Goal: Task Accomplishment & Management: Use online tool/utility

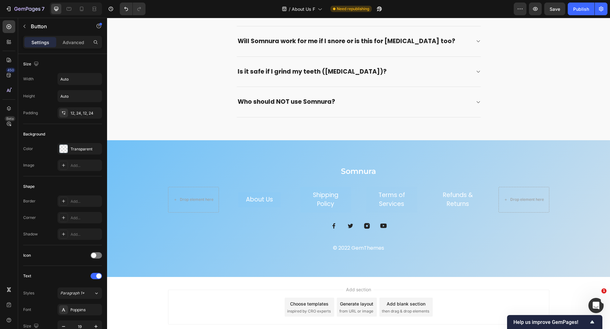
scroll to position [932, 0]
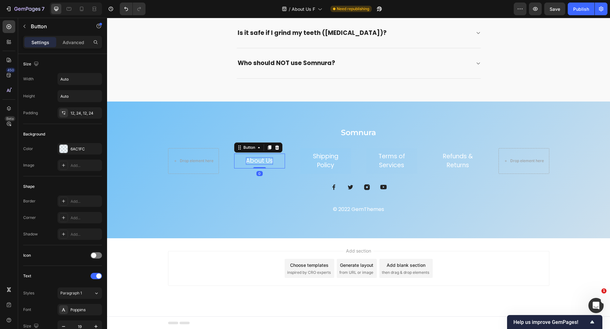
click at [263, 159] on p "About Us" at bounding box center [259, 160] width 27 height 7
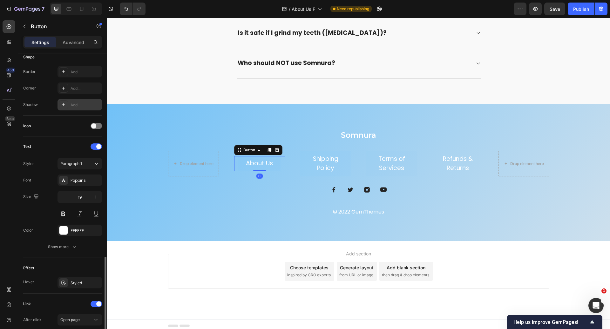
scroll to position [210, 0]
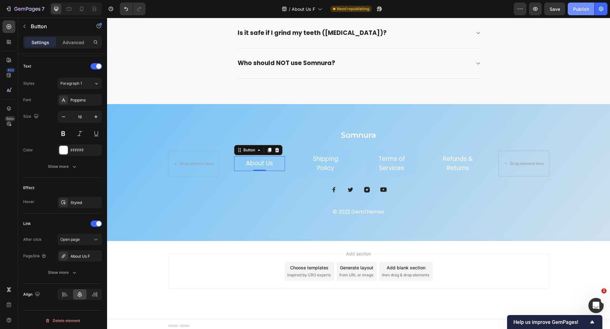
click at [579, 7] on div "Publish" at bounding box center [581, 9] width 16 height 7
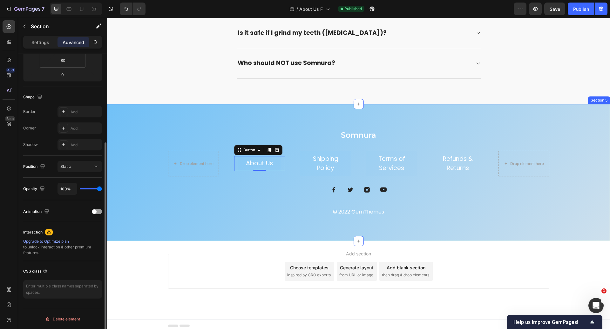
click at [498, 111] on div "Somnura Heading Drop element here About Us Button 0 Shipping Policy Button Term…" at bounding box center [358, 172] width 503 height 137
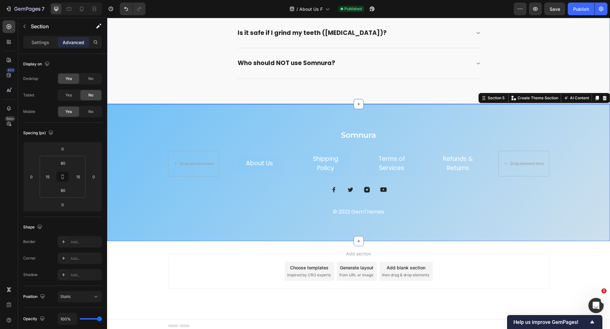
scroll to position [0, 0]
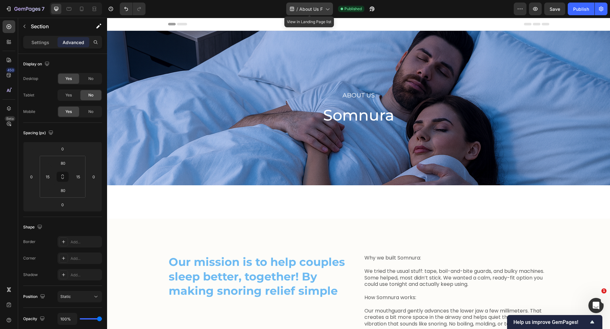
click at [310, 11] on span "About Us F" at bounding box center [310, 9] width 23 height 7
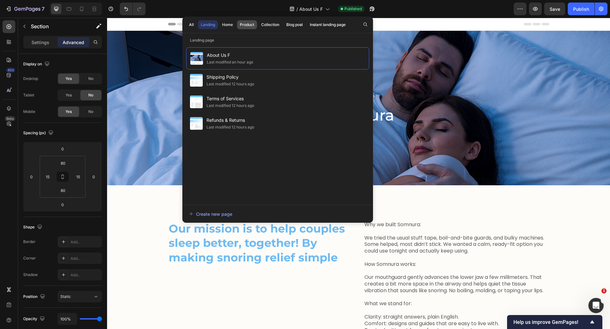
click at [240, 23] on div "Product" at bounding box center [247, 25] width 14 height 6
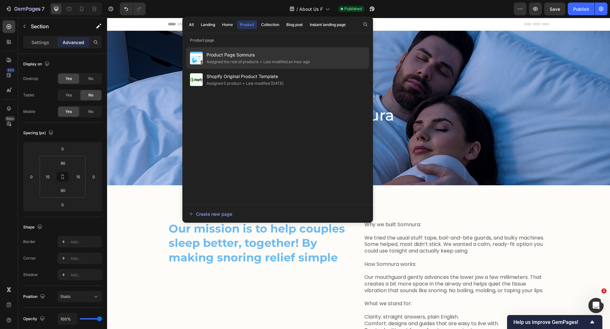
click at [253, 63] on div "Assigned the rest of products" at bounding box center [232, 62] width 52 height 6
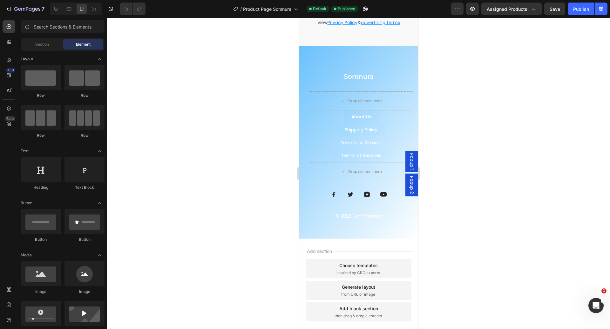
scroll to position [2146, 0]
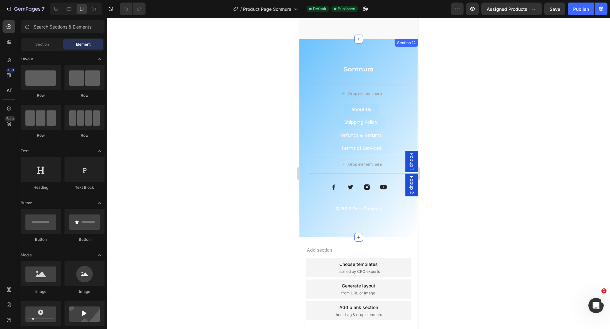
click at [312, 40] on div "Somnura Heading Drop element here About Us Button Shipping Policy Button Terms …" at bounding box center [358, 138] width 119 height 199
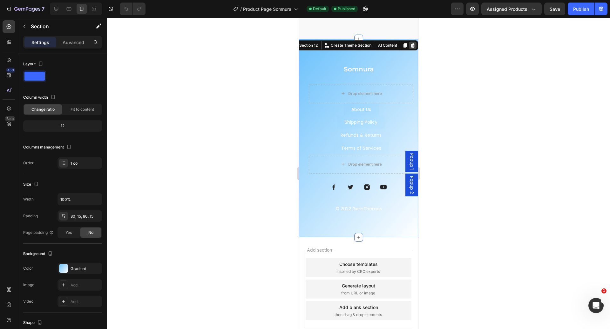
click at [410, 43] on icon at bounding box center [412, 45] width 5 height 5
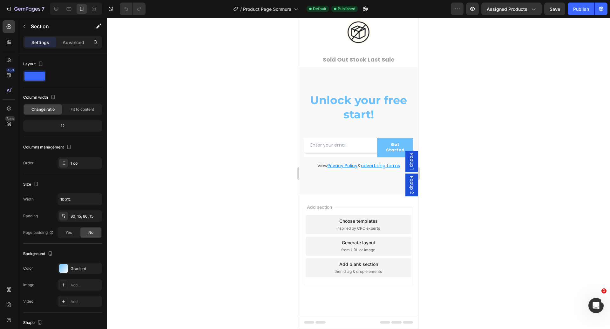
scroll to position [1954, 0]
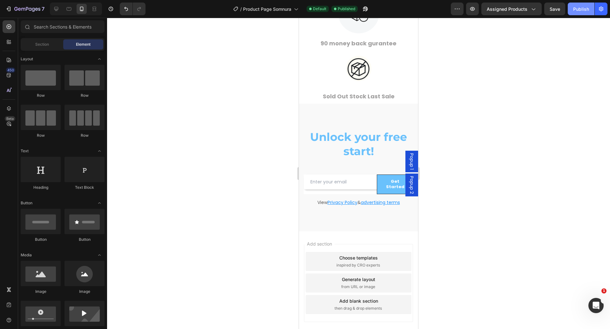
click at [578, 12] on div "Publish" at bounding box center [581, 9] width 16 height 7
click at [356, 229] on icon at bounding box center [358, 231] width 5 height 5
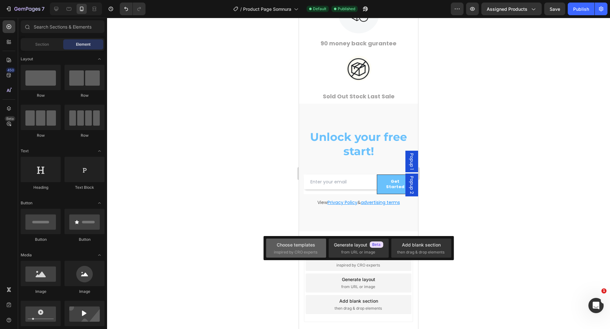
click at [304, 250] on span "inspired by CRO experts" at bounding box center [295, 253] width 43 height 6
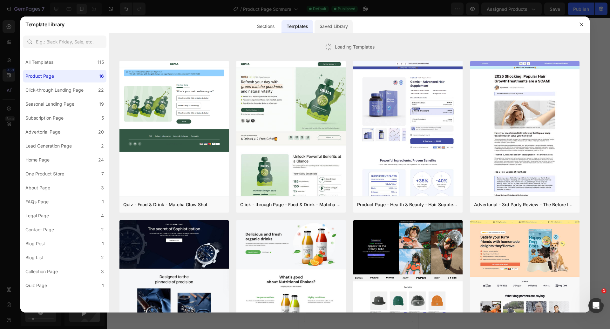
click at [342, 24] on div "Saved Library" at bounding box center [333, 26] width 38 height 13
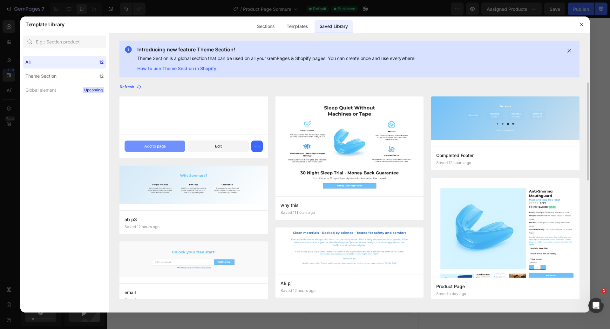
click at [157, 149] on div "Add to page" at bounding box center [155, 146] width 22 height 6
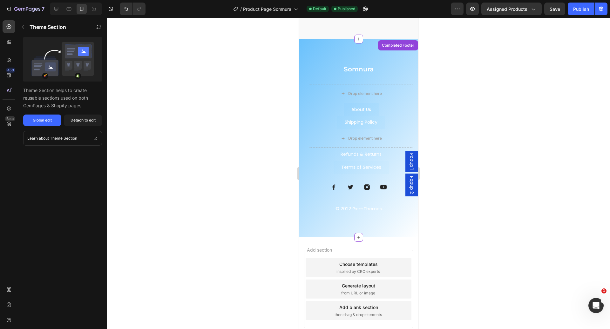
scroll to position [2153, 0]
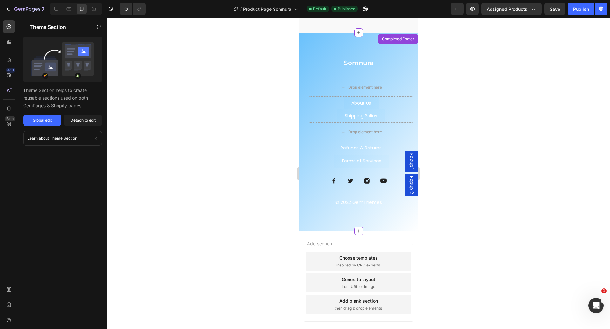
click at [380, 143] on link "Refunds & Returns" at bounding box center [361, 148] width 56 height 13
click at [86, 114] on div "Theme Section helps to create reusable sections used on both GemPages & Shopify…" at bounding box center [62, 81] width 89 height 89
click at [51, 120] on div "Global edit" at bounding box center [42, 120] width 19 height 6
click at [580, 4] on button "Publish" at bounding box center [580, 9] width 27 height 13
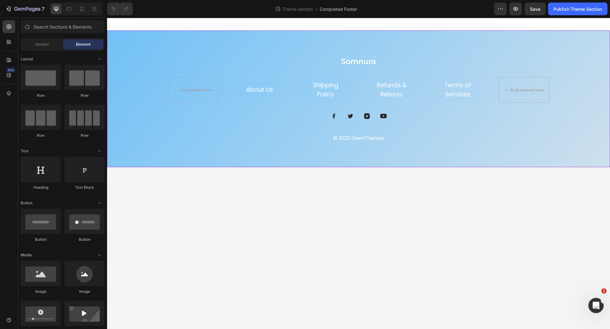
click at [211, 46] on div "Somnura Heading Drop element here About Us Button Shipping Policy Button Refund…" at bounding box center [358, 98] width 503 height 137
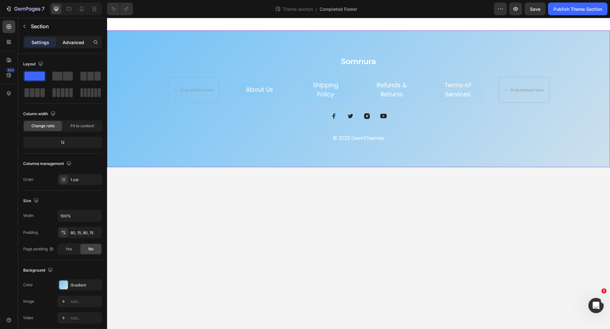
click at [70, 44] on p "Advanced" at bounding box center [74, 42] width 22 height 7
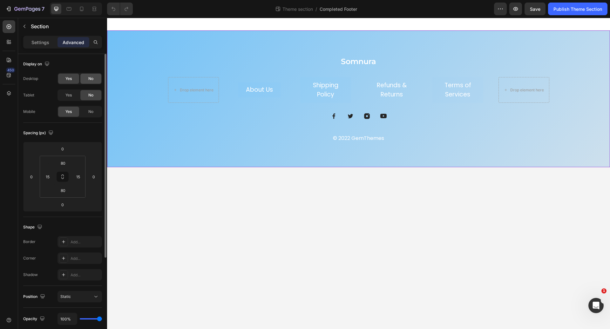
click at [90, 78] on span "No" at bounding box center [90, 79] width 5 height 6
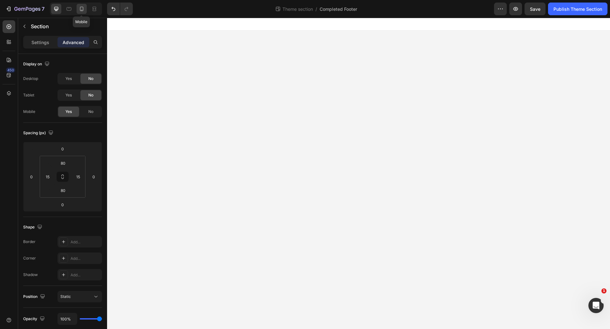
click at [83, 7] on icon at bounding box center [81, 9] width 3 height 4
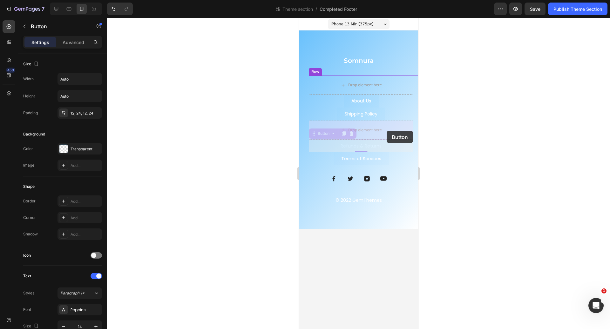
drag, startPoint x: 386, startPoint y: 143, endPoint x: 386, endPoint y: 130, distance: 13.0
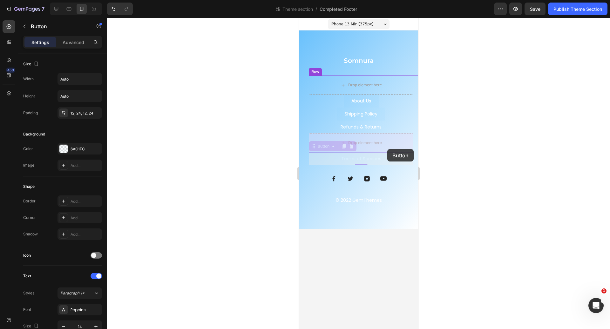
drag, startPoint x: 387, startPoint y: 159, endPoint x: 387, endPoint y: 151, distance: 7.6
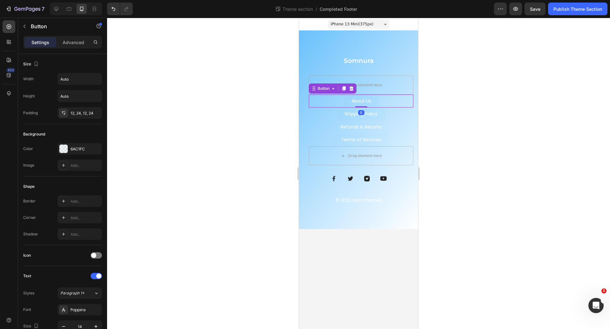
click at [392, 100] on div "About Us Button 0" at bounding box center [361, 101] width 104 height 13
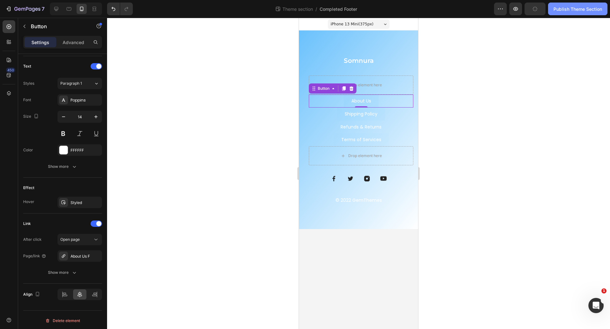
click at [575, 3] on button "Publish Theme Section" at bounding box center [577, 9] width 59 height 13
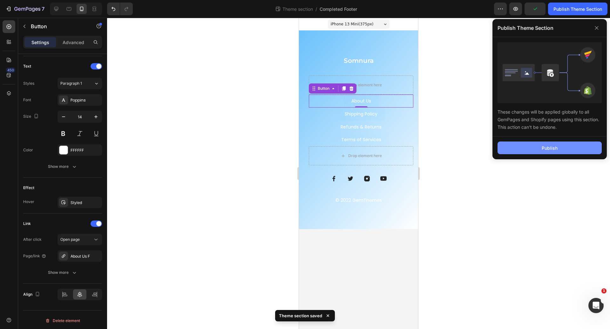
click at [544, 142] on button "Publish" at bounding box center [549, 148] width 104 height 13
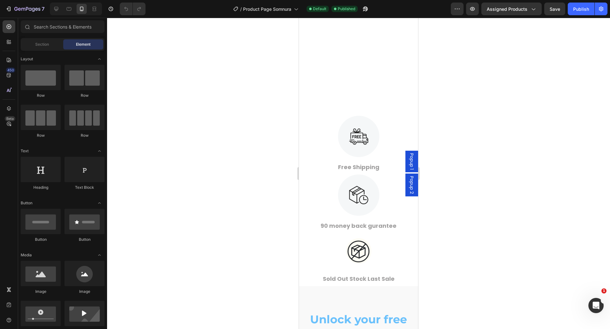
scroll to position [2174, 0]
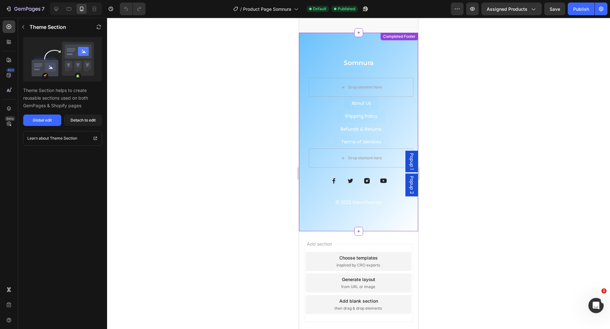
click at [319, 40] on div "Somnura Heading Drop element here About Us Button Shipping Policy Button Terms …" at bounding box center [358, 132] width 119 height 199
click at [56, 9] on icon at bounding box center [56, 9] width 6 height 6
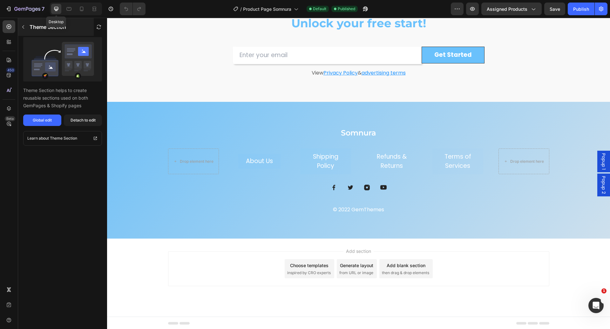
scroll to position [2083, 0]
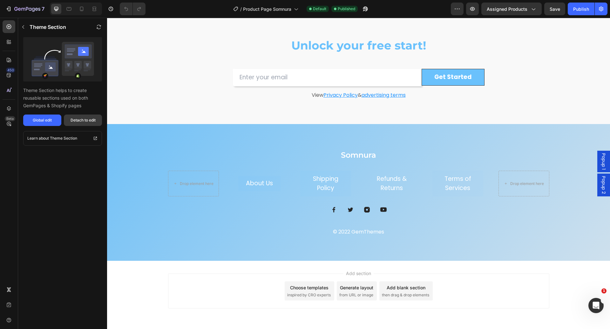
click at [92, 121] on div "Detach to edit" at bounding box center [82, 120] width 25 height 6
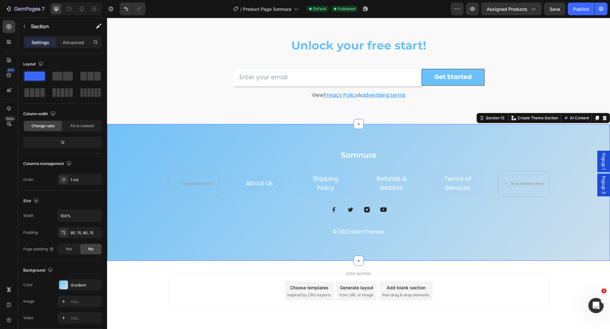
click at [127, 154] on div "Somnura Heading Drop element here About Us Button Shipping Policy Button Refund…" at bounding box center [358, 193] width 493 height 86
click at [79, 46] on div "Advanced" at bounding box center [73, 42] width 32 height 10
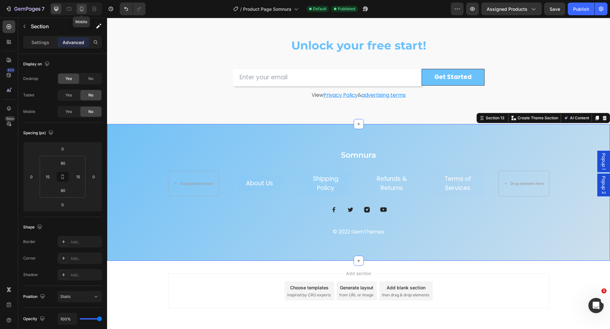
click at [80, 8] on icon at bounding box center [81, 9] width 3 height 4
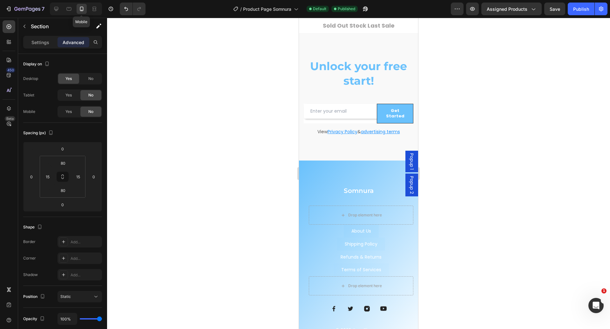
scroll to position [2045, 0]
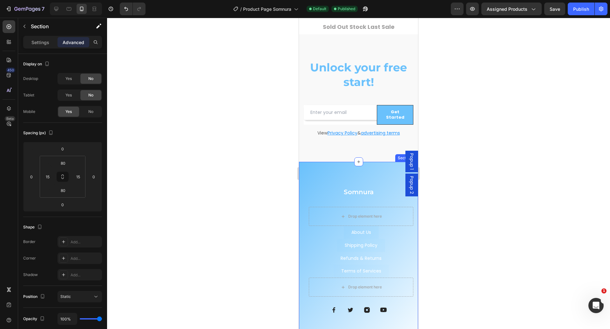
click at [308, 164] on div "Somnura Heading Drop element here About Us Button Shipping Policy Button Terms …" at bounding box center [358, 261] width 119 height 199
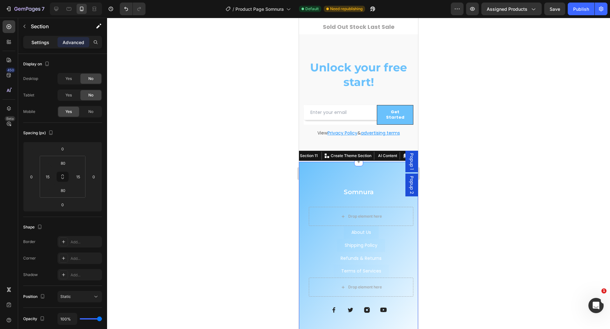
click at [42, 43] on p "Settings" at bounding box center [40, 42] width 18 height 7
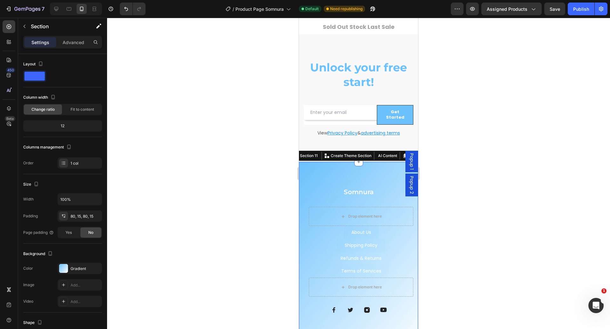
click at [318, 174] on div "Somnura Heading Drop element here About Us Button Shipping Policy Button Terms …" at bounding box center [358, 261] width 119 height 199
click at [409, 152] on div at bounding box center [413, 156] width 8 height 8
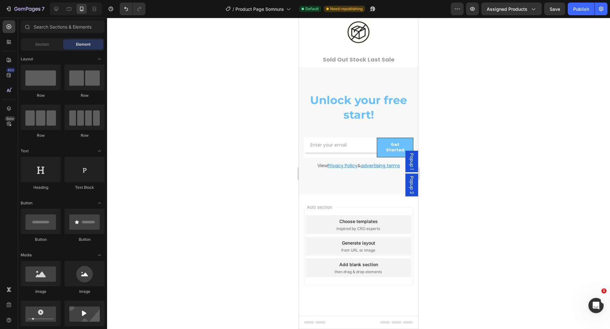
scroll to position [1976, 0]
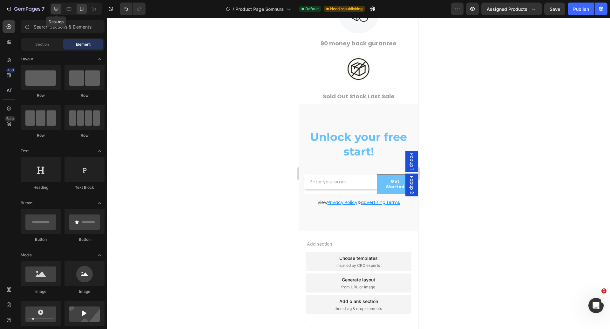
click at [55, 8] on icon at bounding box center [56, 9] width 6 height 6
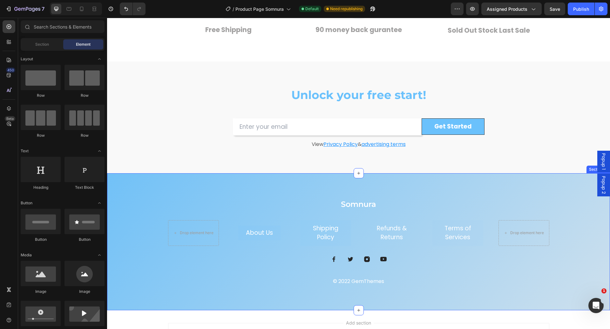
click at [143, 220] on div "Somnura Heading Drop element here About Us Button Shipping Policy Button Refund…" at bounding box center [358, 242] width 493 height 86
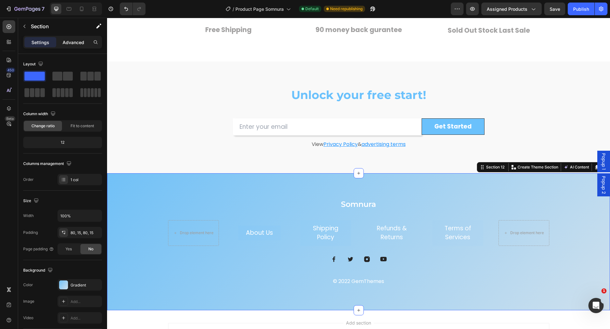
click at [82, 46] on div "Advanced" at bounding box center [73, 42] width 32 height 10
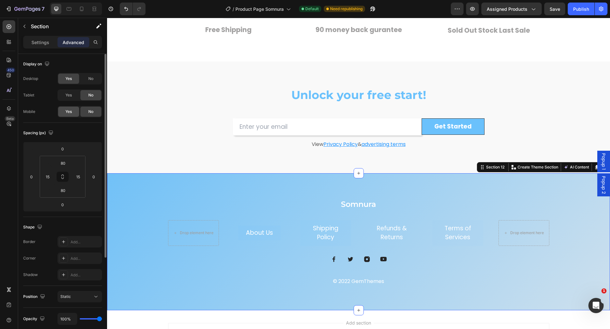
click at [67, 113] on span "Yes" at bounding box center [68, 112] width 6 height 6
click at [83, 10] on icon at bounding box center [81, 9] width 6 height 6
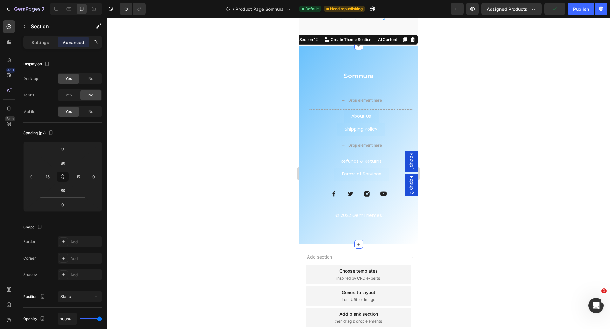
scroll to position [2162, 0]
click at [583, 12] on button "Publish" at bounding box center [580, 9] width 27 height 13
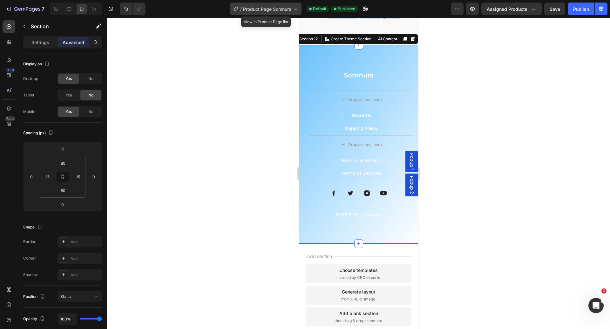
click at [280, 7] on span "Product Page Somnura" at bounding box center [267, 9] width 48 height 7
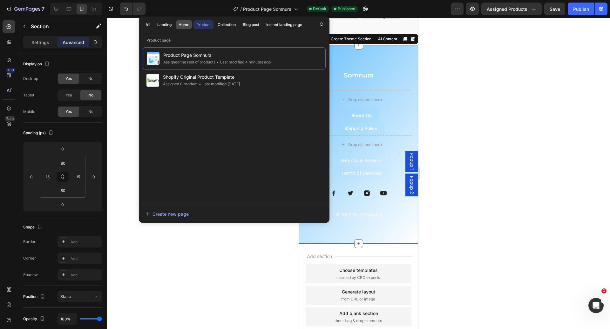
click at [190, 25] on button "Home" at bounding box center [184, 24] width 17 height 9
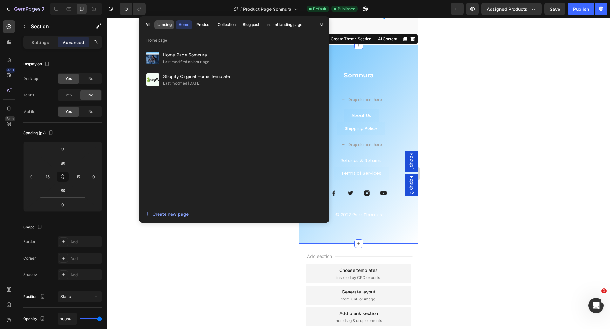
click at [161, 25] on div "Landing" at bounding box center [164, 25] width 14 height 6
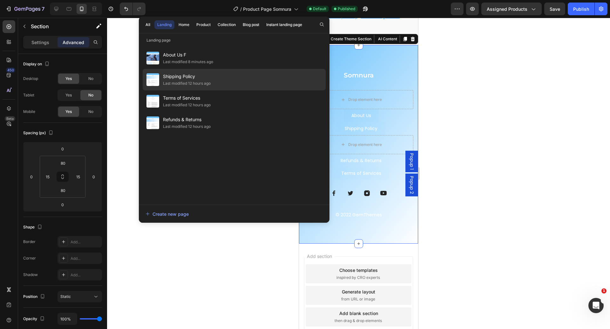
click at [210, 83] on div "Last modified 12 hours ago" at bounding box center [187, 83] width 48 height 6
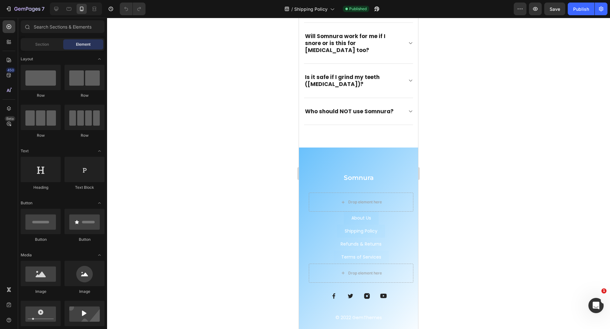
scroll to position [1105, 0]
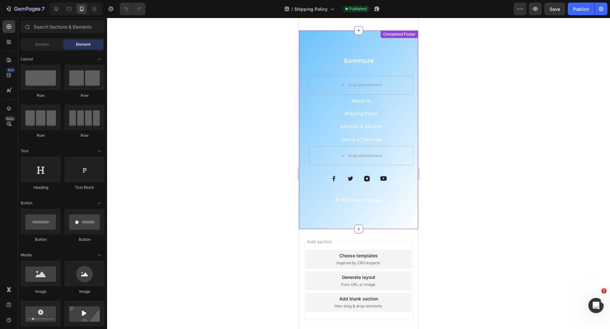
click at [303, 198] on div "© 2022 GemThemes" at bounding box center [358, 200] width 110 height 7
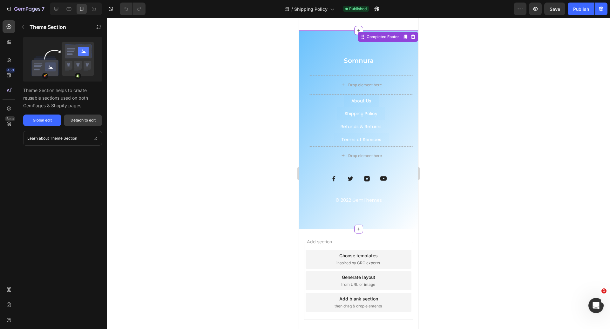
click at [75, 123] on button "Detach to edit" at bounding box center [83, 120] width 38 height 11
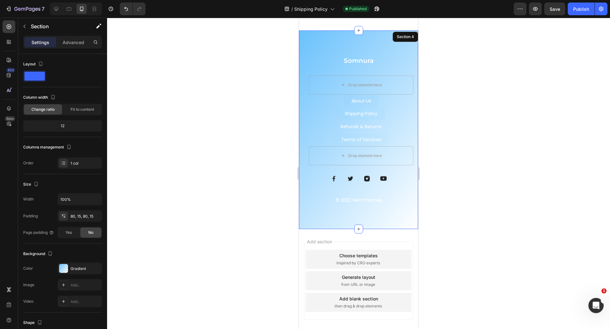
click at [67, 48] on div "Settings Advanced" at bounding box center [62, 42] width 79 height 13
click at [67, 44] on p "Advanced" at bounding box center [74, 42] width 22 height 7
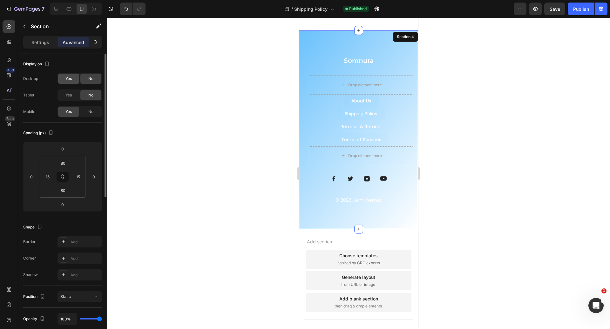
click at [73, 78] on div "Yes" at bounding box center [68, 79] width 21 height 10
click at [89, 77] on span "No" at bounding box center [90, 79] width 5 height 6
click at [58, 11] on icon at bounding box center [56, 9] width 6 height 6
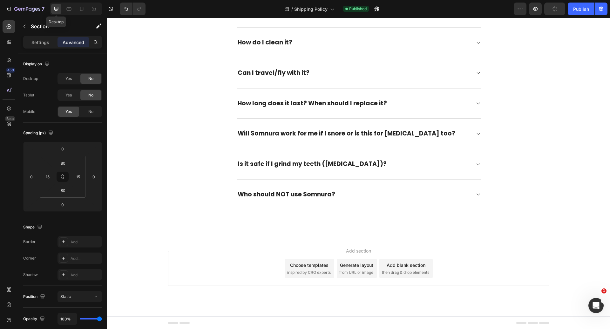
scroll to position [851, 0]
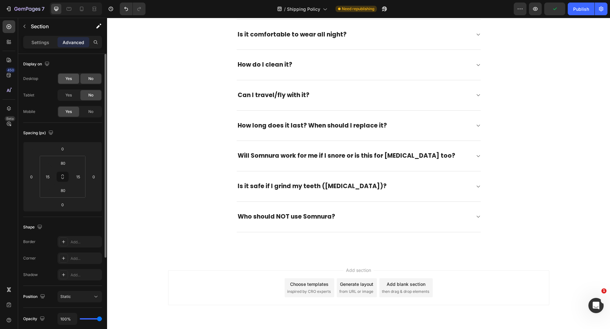
click at [69, 80] on span "Yes" at bounding box center [68, 79] width 6 height 6
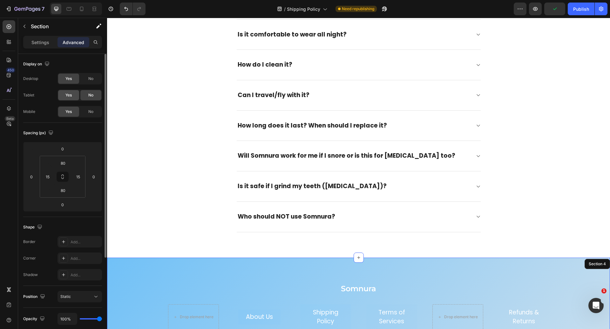
click at [69, 96] on span "Yes" at bounding box center [68, 95] width 6 height 6
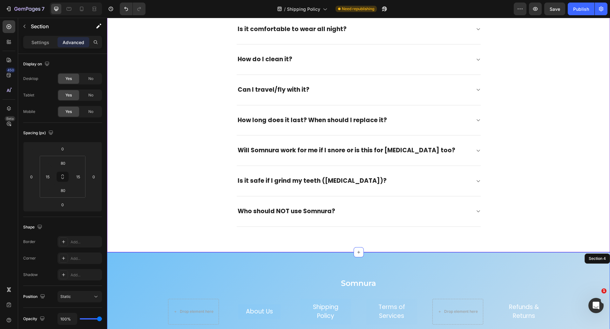
scroll to position [1005, 0]
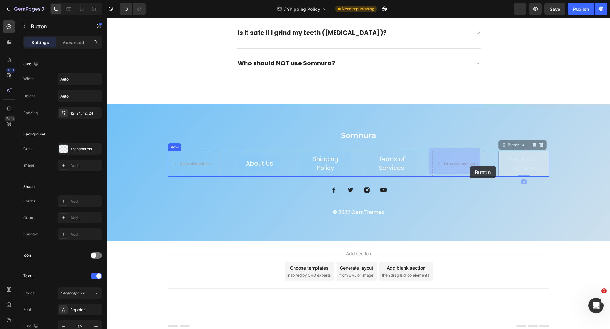
drag, startPoint x: 534, startPoint y: 166, endPoint x: 461, endPoint y: 164, distance: 73.4
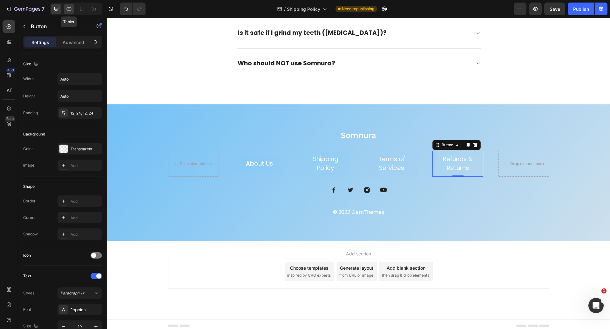
click at [69, 9] on icon at bounding box center [69, 9] width 6 height 6
type input "16"
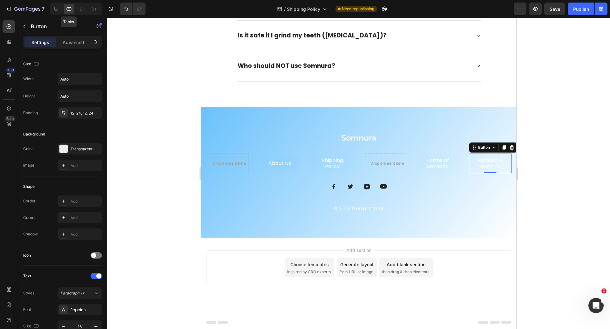
scroll to position [999, 0]
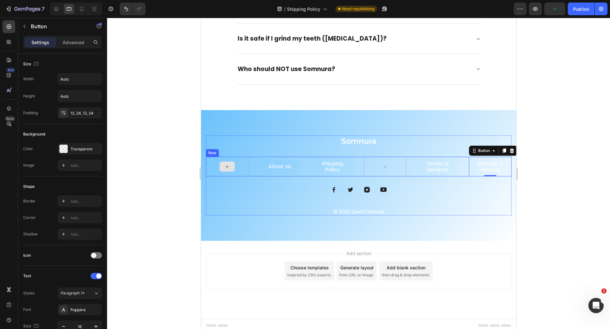
click at [242, 159] on div at bounding box center [226, 167] width 43 height 20
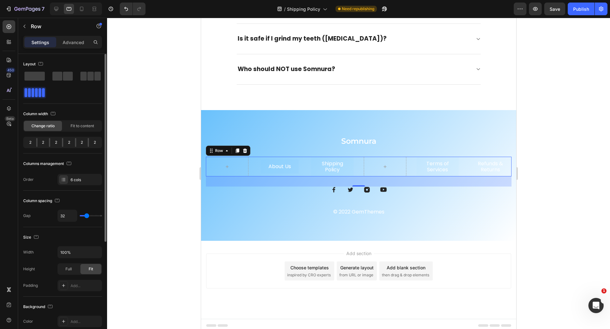
drag, startPoint x: 37, startPoint y: 141, endPoint x: 30, endPoint y: 141, distance: 6.3
click at [30, 141] on div "2 2 2 2 2 2" at bounding box center [62, 142] width 79 height 11
click at [90, 121] on div "Fit to content" at bounding box center [82, 126] width 38 height 10
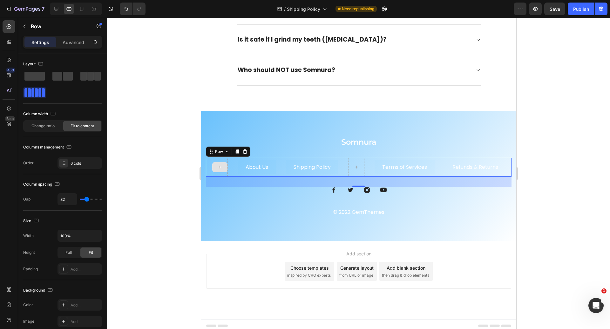
click at [217, 170] on div at bounding box center [219, 167] width 16 height 19
click at [216, 158] on div at bounding box center [219, 167] width 16 height 19
click at [351, 162] on div at bounding box center [355, 167] width 15 height 10
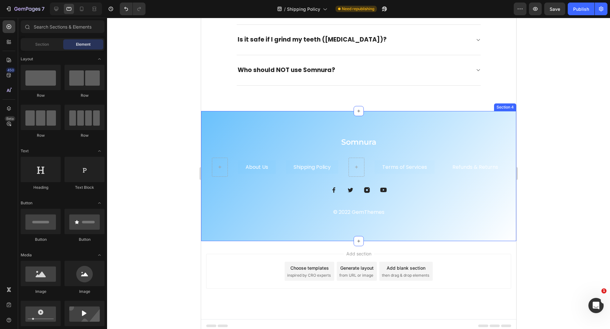
click at [235, 117] on div "Somnura Heading About Us Button Shipping Policy Button Terms of Services Button…" at bounding box center [358, 176] width 315 height 130
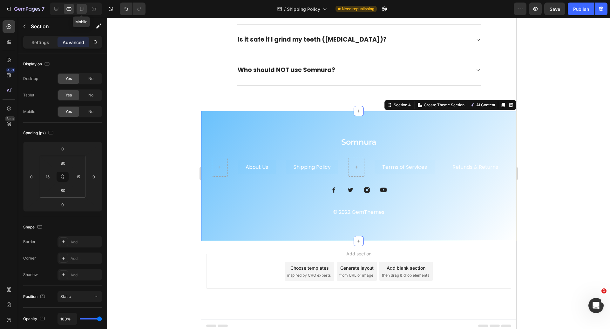
click at [85, 10] on div at bounding box center [82, 9] width 10 height 10
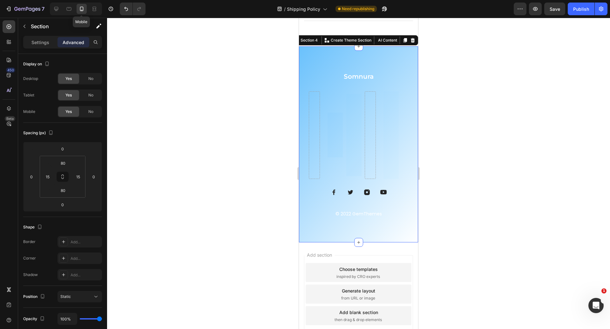
scroll to position [1093, 0]
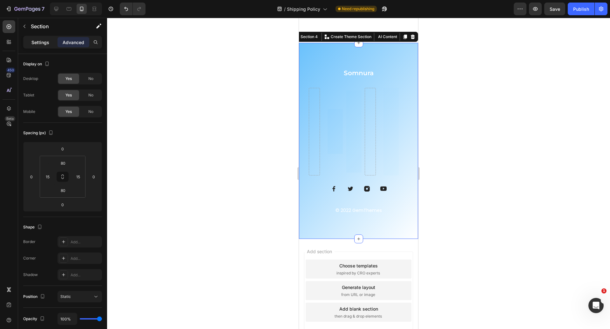
click at [42, 42] on p "Settings" at bounding box center [40, 42] width 18 height 7
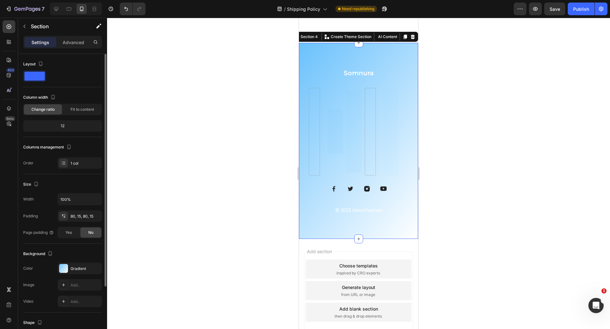
click at [72, 239] on div "Size Width 100% Padding 80, 15, 80, 15 Page padding Yes No" at bounding box center [62, 209] width 79 height 70
click at [319, 54] on div "Somnura Heading About Us Button Shipping Policy Button Terms of Services Button…" at bounding box center [358, 141] width 119 height 197
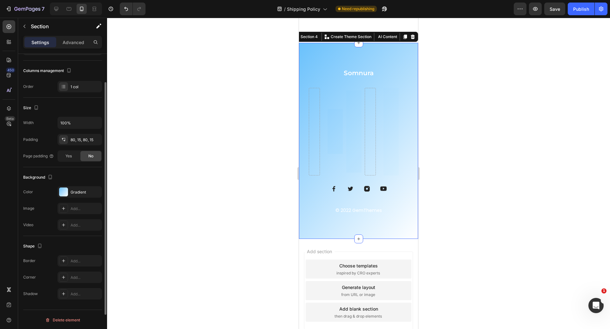
scroll to position [0, 0]
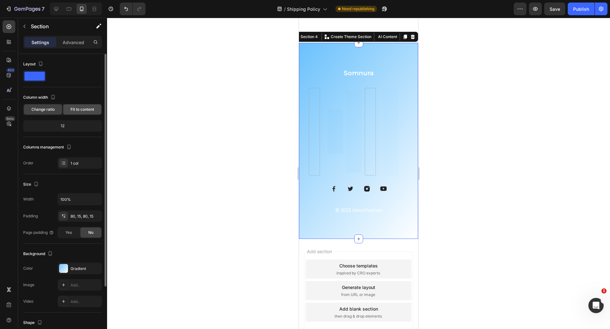
click at [78, 109] on span "Fit to content" at bounding box center [81, 110] width 23 height 6
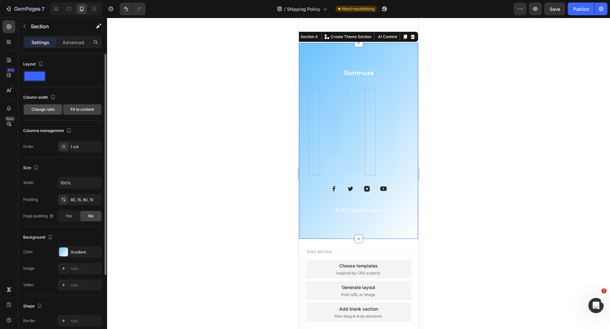
click at [45, 111] on span "Change ratio" at bounding box center [42, 110] width 23 height 6
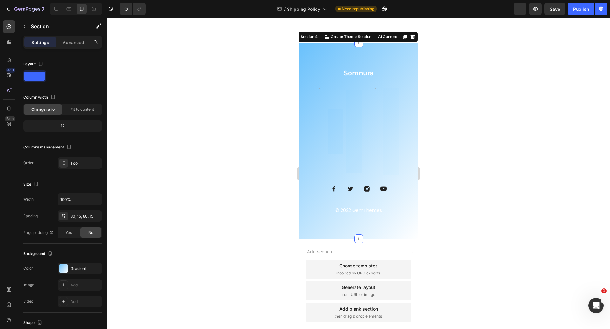
click at [338, 53] on div "Somnura Heading About Us Button Shipping Policy Button Terms of Services Button…" at bounding box center [358, 141] width 119 height 197
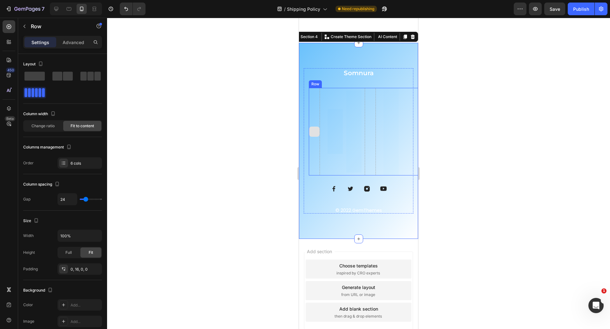
click at [314, 98] on div at bounding box center [314, 132] width 11 height 88
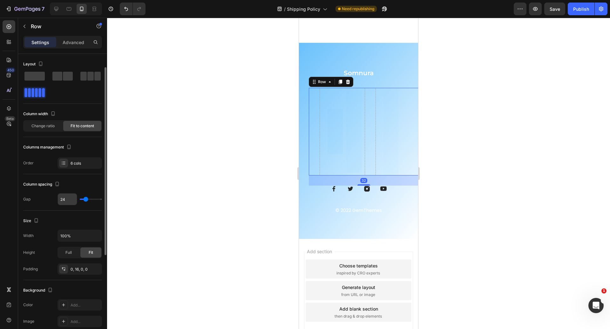
scroll to position [17, 0]
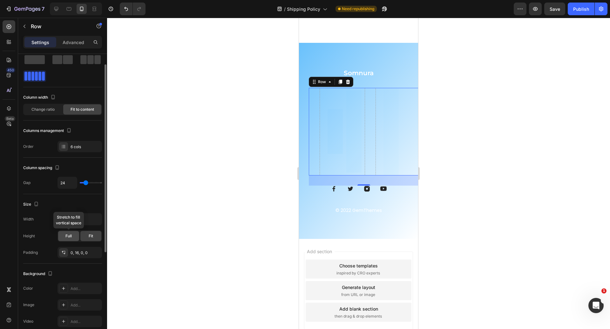
click at [70, 233] on span "Full" at bounding box center [68, 236] width 6 height 6
click at [104, 236] on div at bounding box center [104, 158] width 3 height 188
click at [94, 236] on div "Fit" at bounding box center [90, 236] width 21 height 10
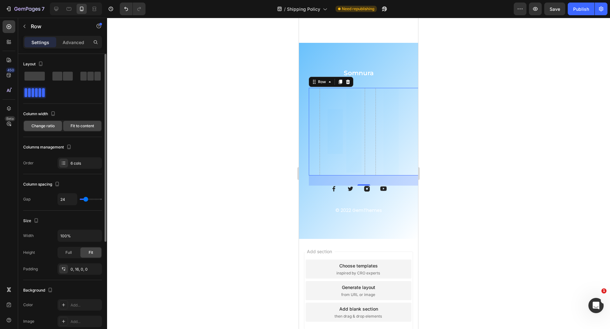
click at [45, 127] on span "Change ratio" at bounding box center [42, 126] width 23 height 6
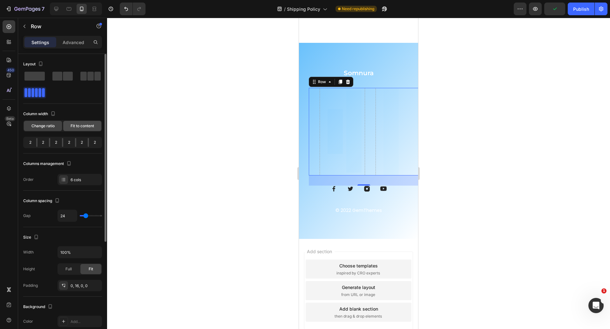
click at [72, 124] on span "Fit to content" at bounding box center [81, 126] width 23 height 6
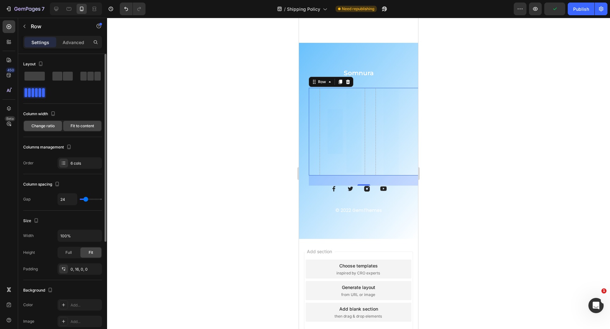
click at [44, 123] on span "Change ratio" at bounding box center [42, 126] width 23 height 6
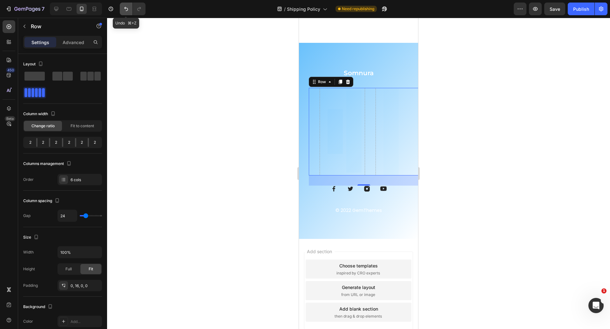
click at [129, 11] on icon "Undo/Redo" at bounding box center [126, 9] width 6 height 6
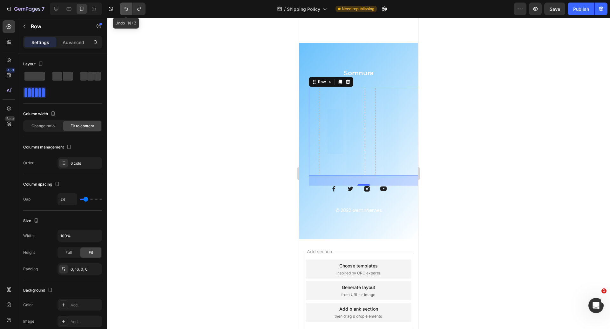
click at [129, 11] on icon "Undo/Redo" at bounding box center [126, 9] width 6 height 6
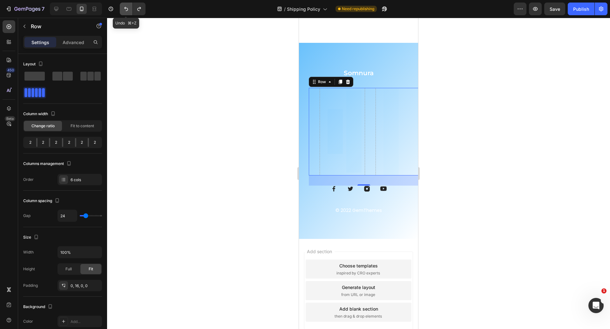
click at [129, 11] on icon "Undo/Redo" at bounding box center [126, 9] width 6 height 6
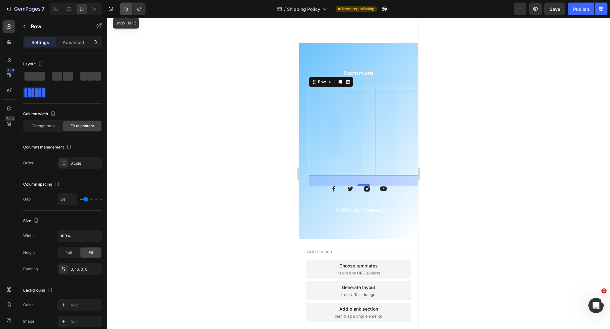
click at [129, 11] on icon "Undo/Redo" at bounding box center [126, 9] width 6 height 6
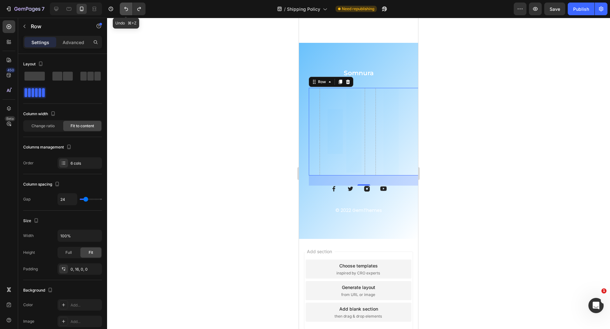
type input "0"
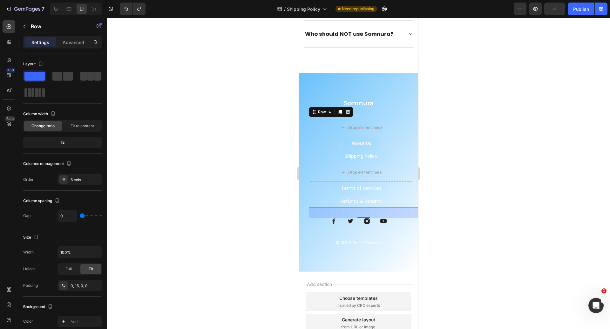
scroll to position [1105, 0]
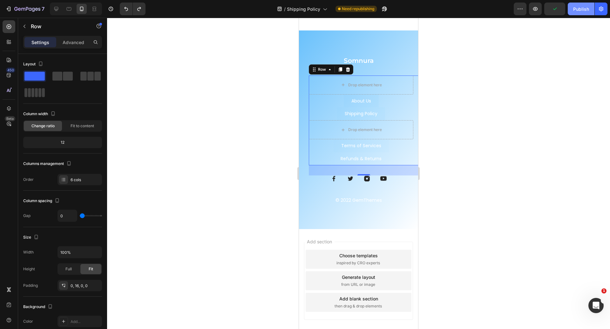
click at [586, 12] on button "Publish" at bounding box center [580, 9] width 27 height 13
click at [57, 8] on icon at bounding box center [56, 9] width 6 height 6
type input "48"
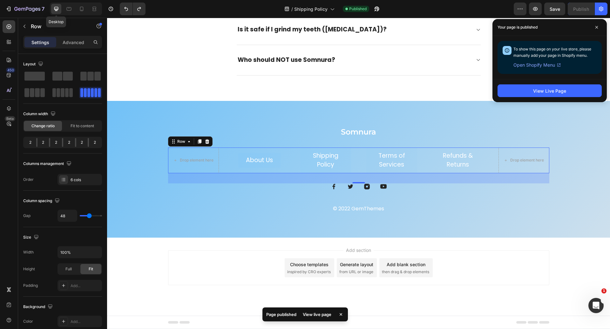
scroll to position [1005, 0]
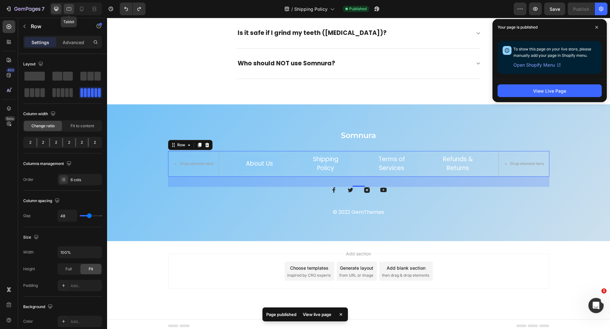
click at [70, 9] on icon at bounding box center [69, 9] width 6 height 6
type input "32"
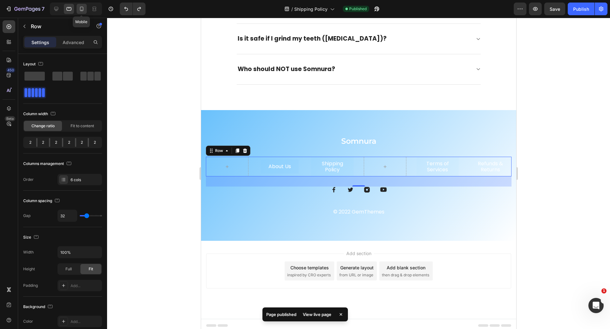
click at [77, 9] on div at bounding box center [82, 9] width 10 height 10
type input "0"
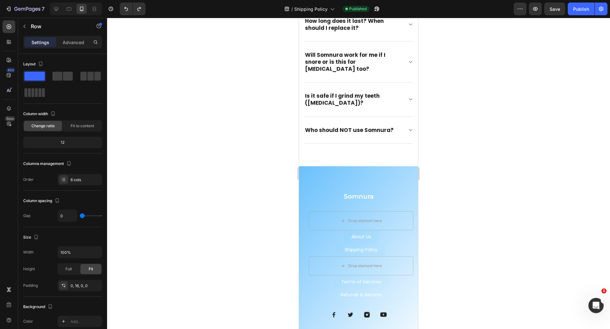
scroll to position [1105, 0]
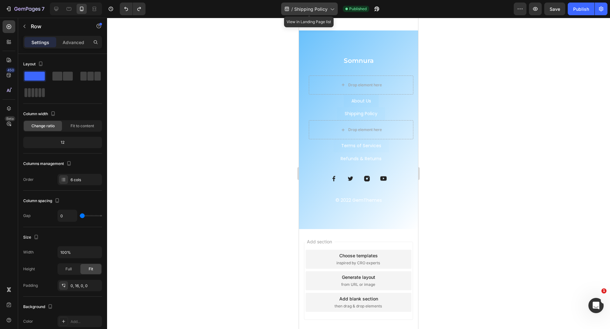
click at [312, 4] on div "/ Shipping Policy" at bounding box center [309, 9] width 57 height 13
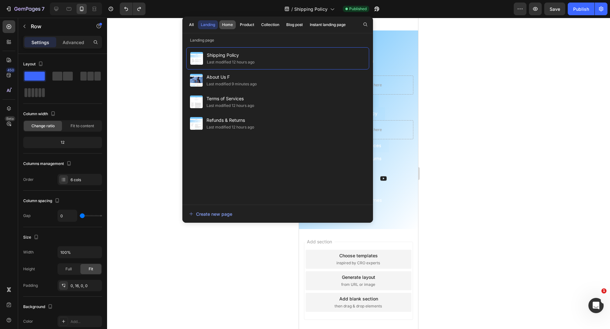
click at [228, 21] on button "Home" at bounding box center [227, 24] width 17 height 9
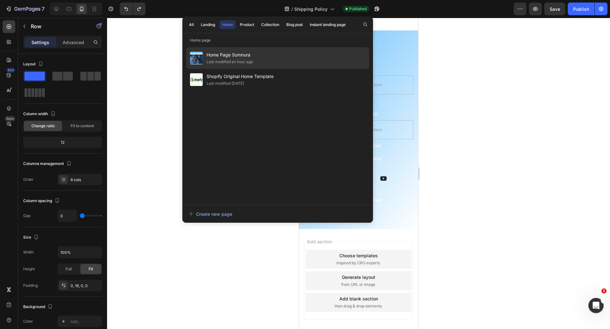
click at [239, 61] on div "Last modified an hour ago" at bounding box center [229, 62] width 46 height 6
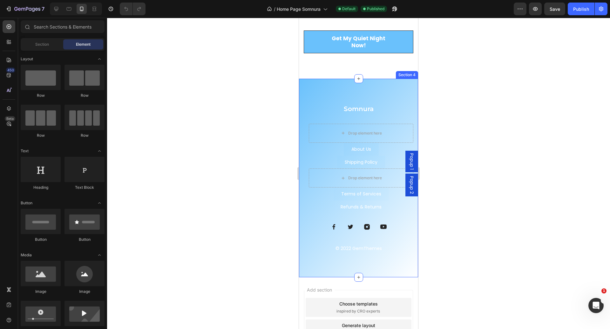
scroll to position [976, 0]
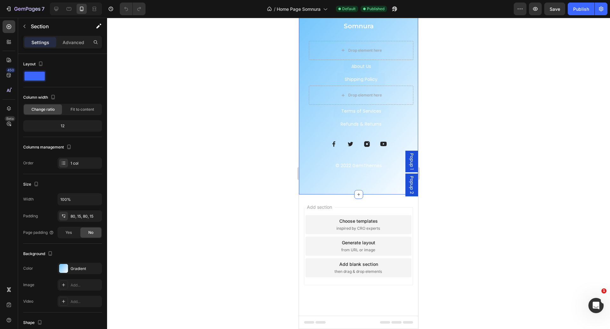
click at [392, 89] on div "Somnura Heading Drop element here About Us Button Shipping Policy Button Terms …" at bounding box center [358, 95] width 119 height 199
click at [374, 73] on link "About Us" at bounding box center [360, 66] width 35 height 13
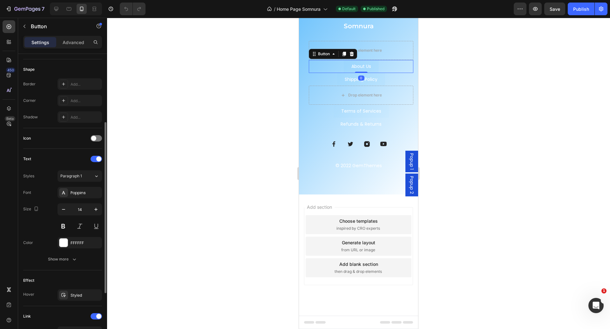
scroll to position [210, 0]
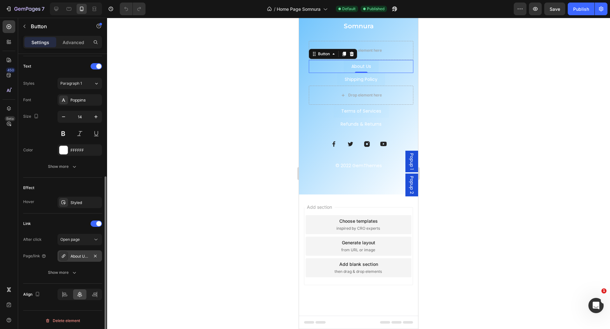
click at [86, 254] on div "About Us F" at bounding box center [79, 257] width 18 height 6
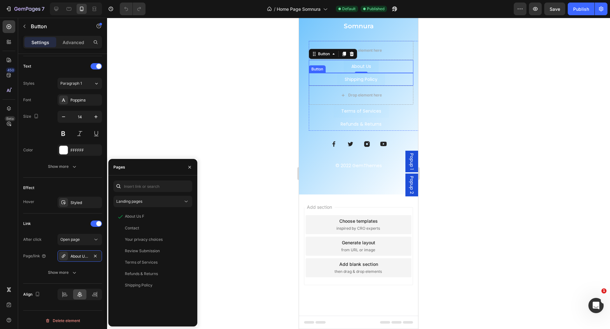
click at [385, 86] on div "Shipping Policy Button" at bounding box center [361, 79] width 104 height 13
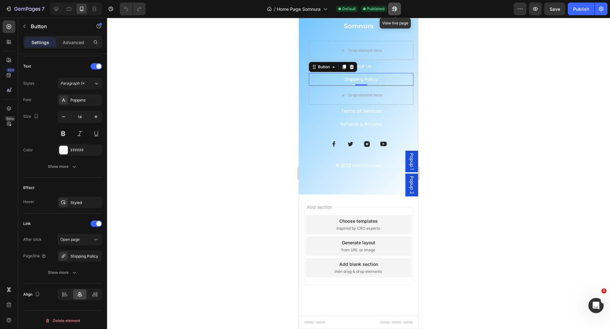
click at [395, 10] on icon "button" at bounding box center [394, 9] width 6 height 6
click at [296, 11] on span "Home Page Somnura" at bounding box center [299, 9] width 44 height 7
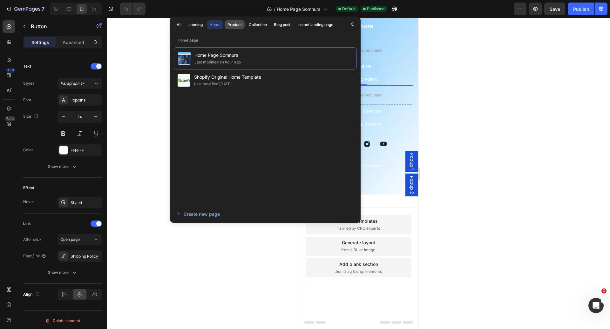
click at [233, 24] on div "Product" at bounding box center [234, 25] width 14 height 6
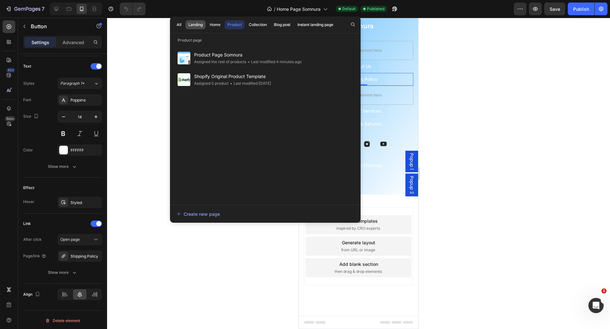
click at [195, 23] on div "Landing" at bounding box center [195, 25] width 14 height 6
click at [177, 23] on div "All" at bounding box center [179, 25] width 5 height 6
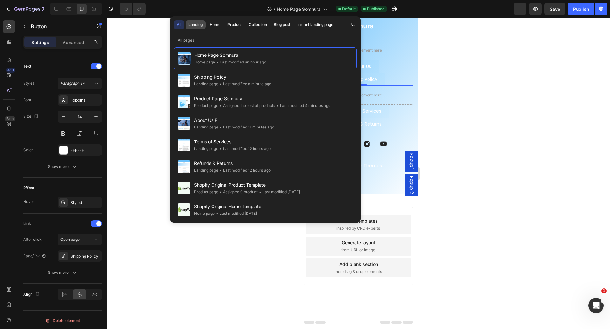
click at [196, 23] on div "Landing" at bounding box center [195, 25] width 14 height 6
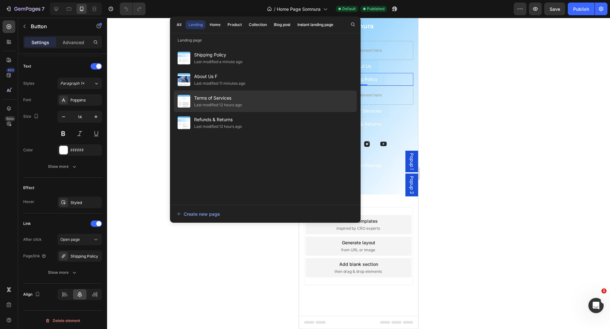
click at [239, 97] on span "Terms of Services" at bounding box center [218, 98] width 48 height 8
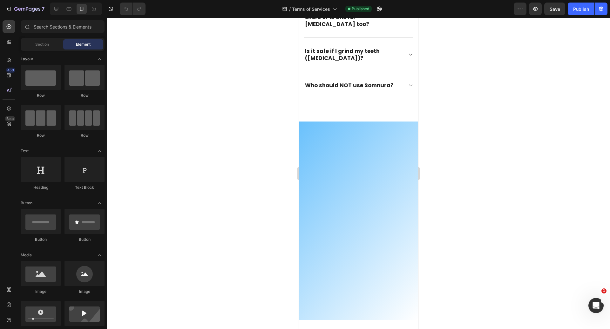
scroll to position [3149, 0]
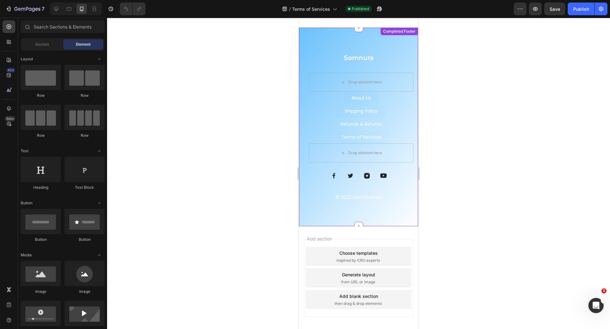
click at [305, 114] on div "Somnura Heading Drop element here About Us Button Shipping Policy Button Terms …" at bounding box center [358, 127] width 110 height 148
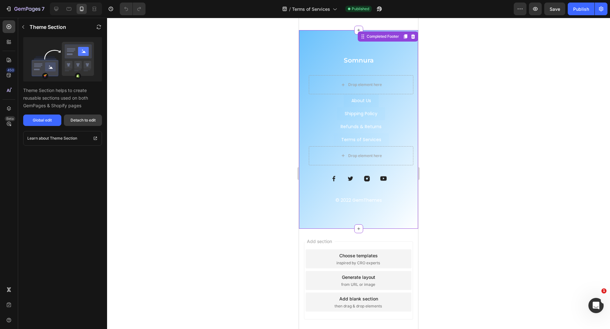
click at [77, 125] on button "Detach to edit" at bounding box center [83, 120] width 38 height 11
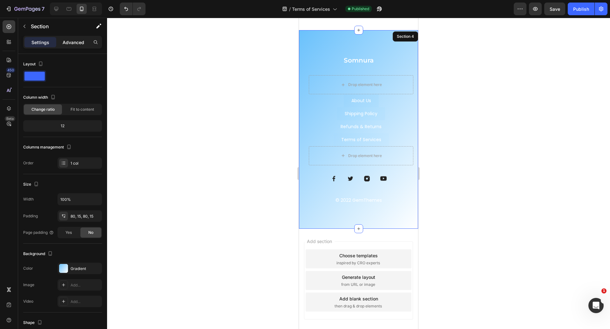
click at [72, 42] on p "Advanced" at bounding box center [74, 42] width 22 height 7
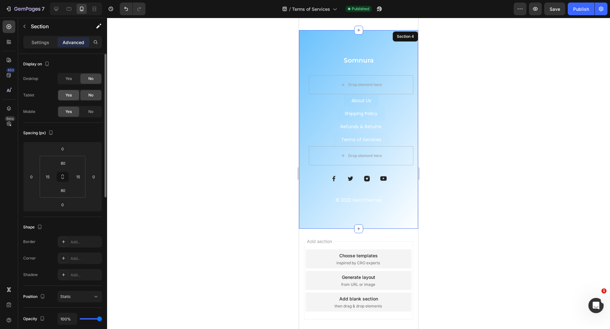
click at [70, 98] on div "Yes" at bounding box center [68, 95] width 21 height 10
click at [70, 82] on div "Yes" at bounding box center [68, 79] width 21 height 10
click at [57, 10] on icon at bounding box center [56, 9] width 4 height 4
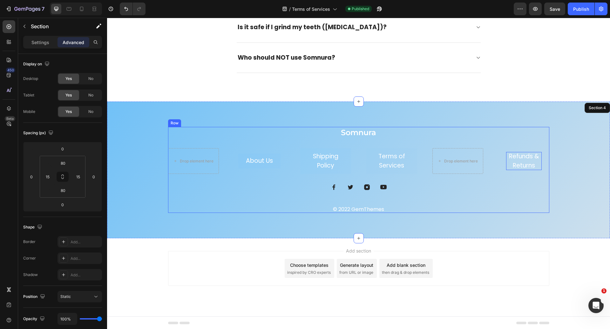
scroll to position [3048, 0]
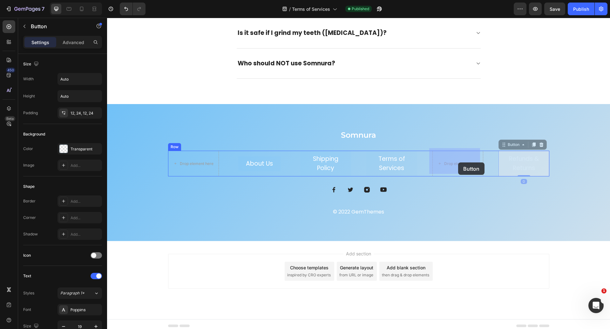
drag, startPoint x: 533, startPoint y: 163, endPoint x: 458, endPoint y: 163, distance: 74.9
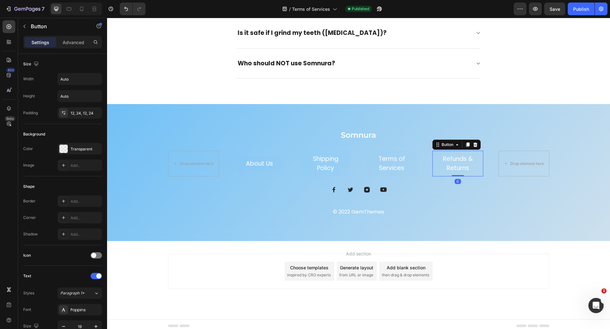
click at [580, 2] on div "7 Version history / Terms of Services Published Preview Save Publish" at bounding box center [305, 9] width 610 height 18
click at [583, 8] on div "Publish" at bounding box center [581, 9] width 16 height 7
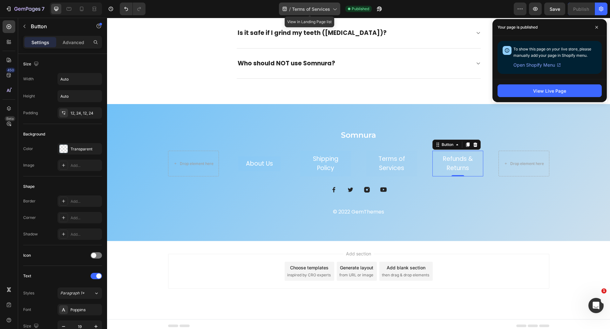
click at [329, 7] on span "Terms of Services" at bounding box center [311, 9] width 38 height 7
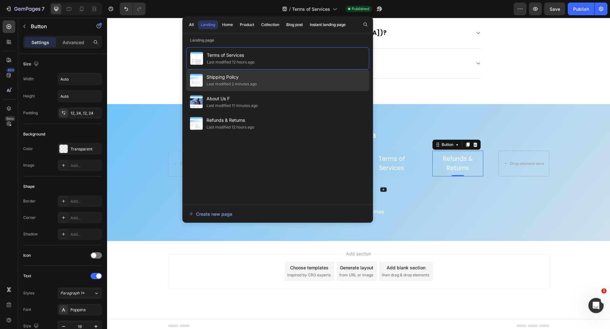
click at [256, 77] on span "Shipping Policy" at bounding box center [231, 77] width 50 height 8
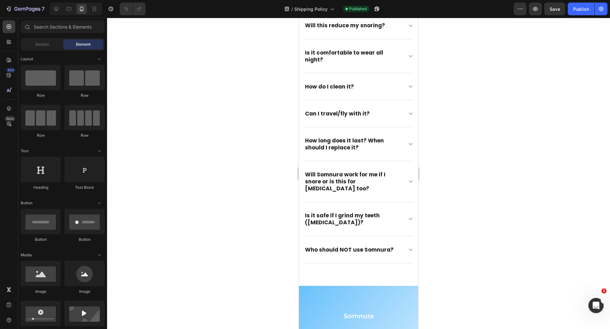
scroll to position [1105, 0]
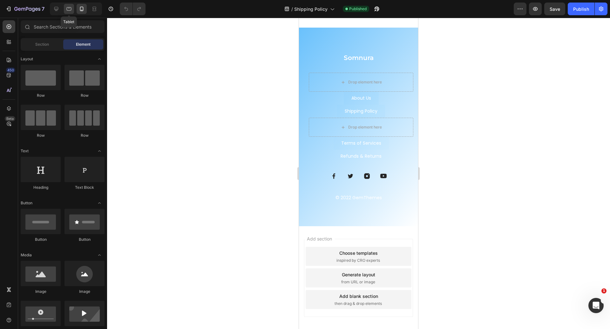
click at [70, 13] on div at bounding box center [69, 9] width 10 height 10
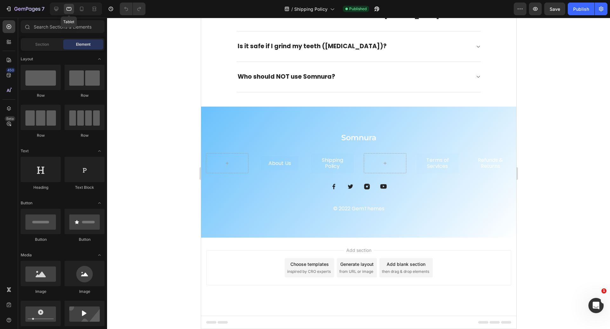
scroll to position [990, 0]
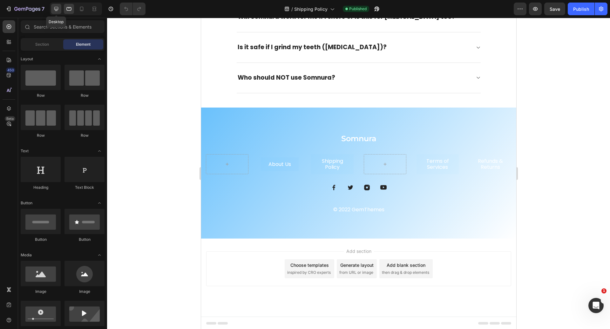
click at [57, 11] on icon at bounding box center [56, 9] width 6 height 6
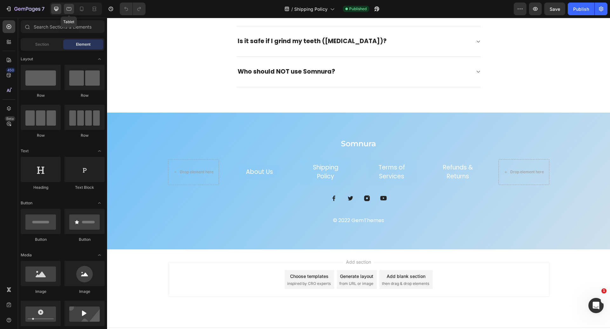
click at [72, 8] on div at bounding box center [69, 9] width 10 height 10
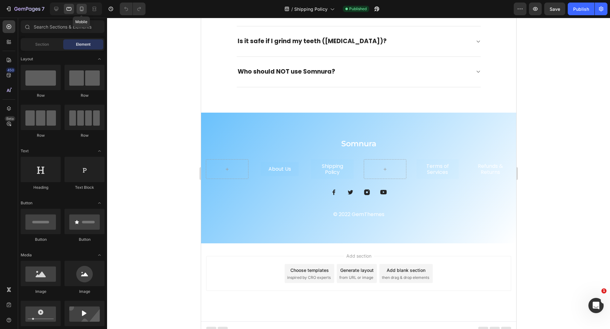
click at [81, 8] on icon at bounding box center [81, 9] width 6 height 6
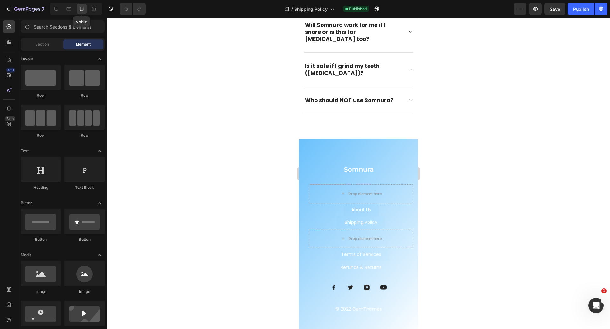
scroll to position [1046, 0]
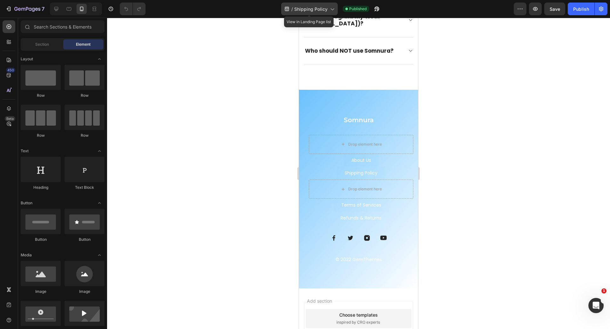
click at [319, 9] on span "Shipping Policy" at bounding box center [310, 9] width 33 height 7
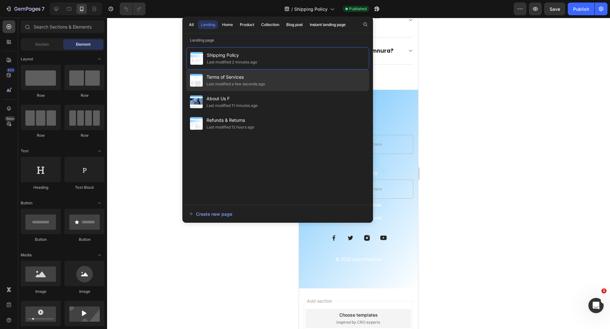
click at [238, 83] on div "Last modified a few seconds ago" at bounding box center [235, 84] width 58 height 6
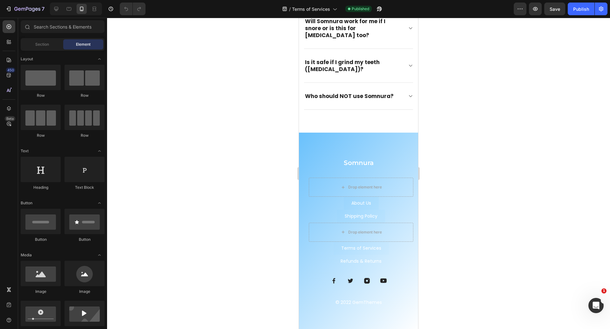
scroll to position [3149, 0]
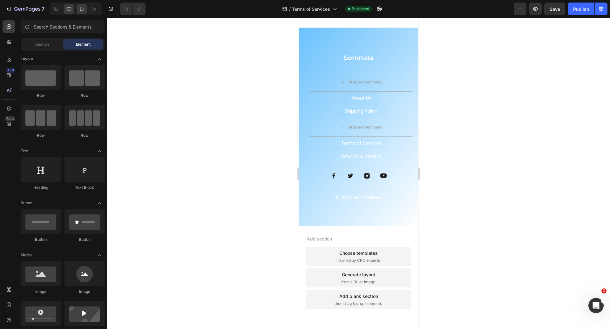
click at [67, 7] on icon at bounding box center [69, 9] width 6 height 6
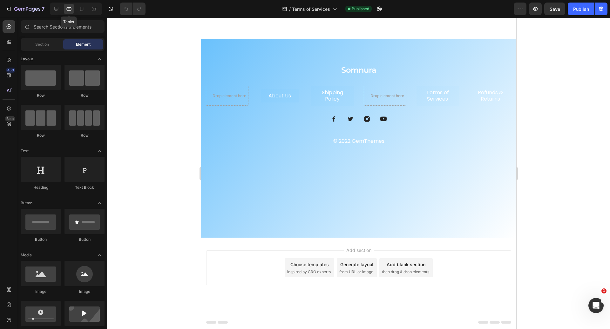
scroll to position [3048, 0]
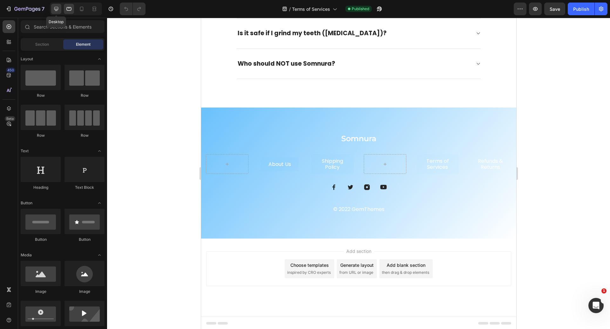
click at [53, 9] on icon at bounding box center [56, 9] width 6 height 6
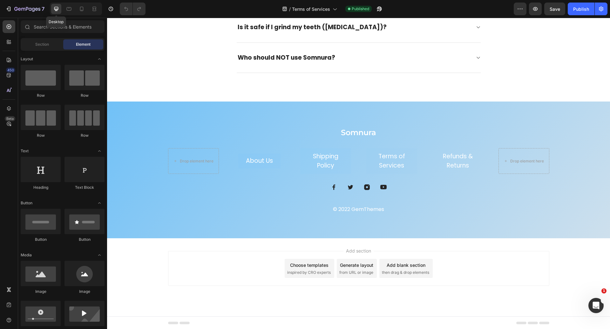
scroll to position [3048, 0]
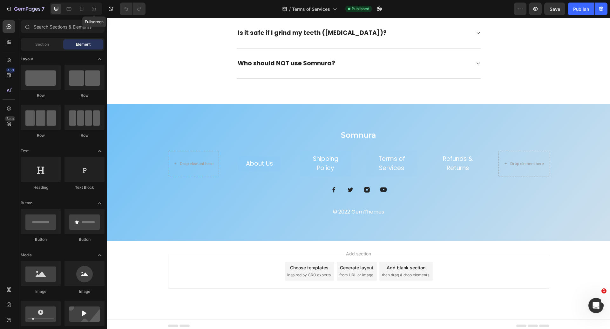
click at [88, 5] on div "Fullscreen" at bounding box center [76, 9] width 52 height 13
click at [83, 5] on div at bounding box center [82, 9] width 10 height 10
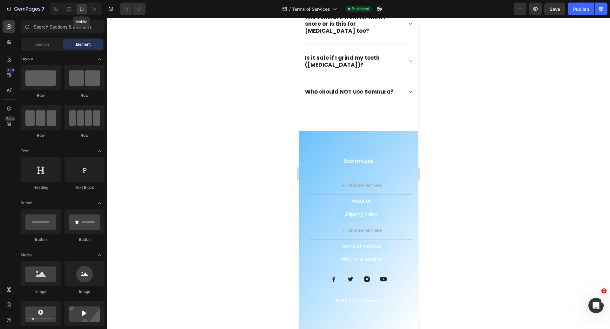
scroll to position [3098, 0]
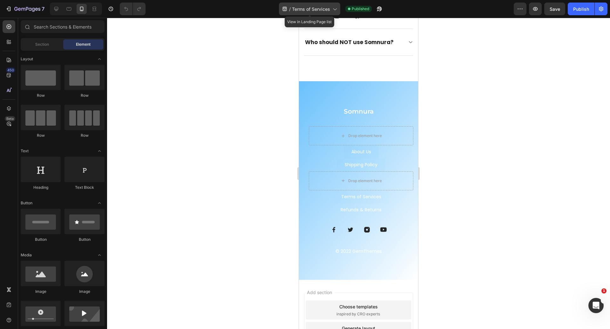
click at [305, 10] on span "Terms of Services" at bounding box center [311, 9] width 38 height 7
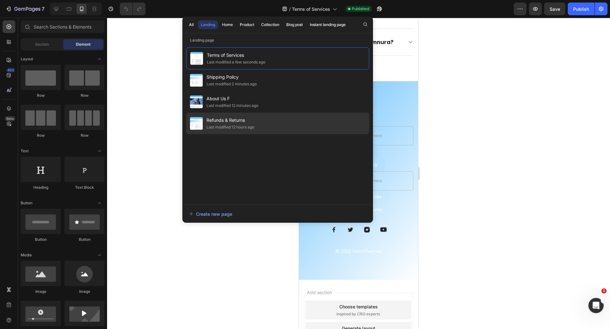
click at [278, 120] on div "Refunds & Returns Last modified 12 hours ago" at bounding box center [277, 124] width 183 height 22
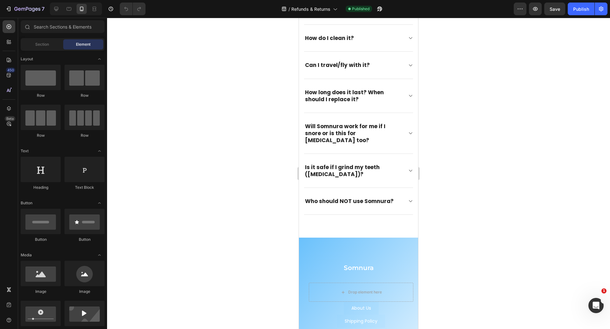
scroll to position [945, 0]
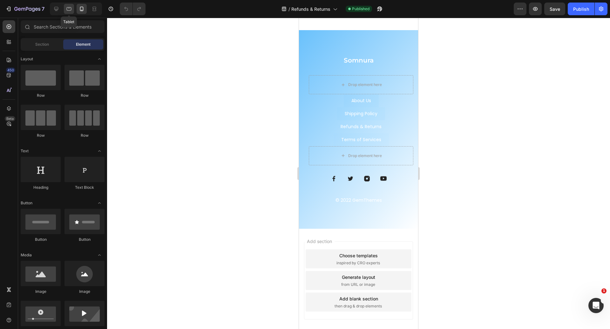
click at [68, 9] on icon at bounding box center [69, 9] width 6 height 6
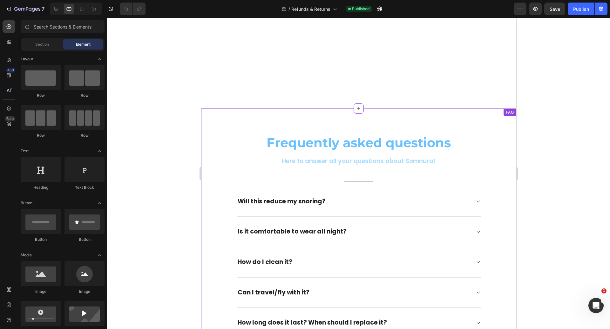
scroll to position [707, 0]
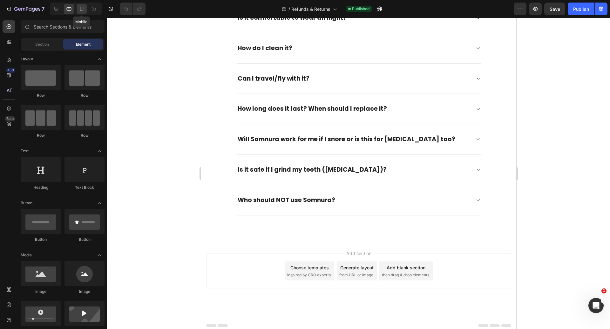
click at [79, 10] on icon at bounding box center [81, 9] width 6 height 6
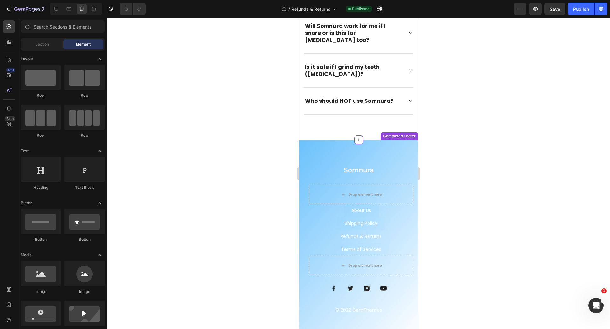
scroll to position [945, 0]
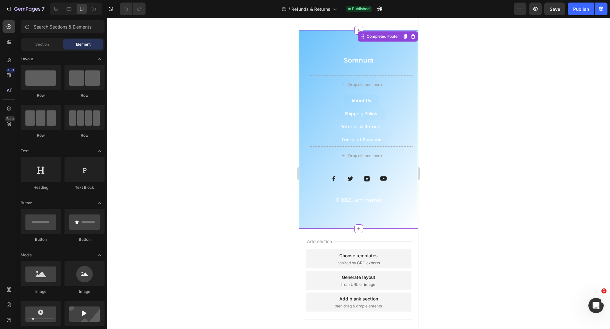
click at [302, 100] on div "Somnura Heading Drop element here About Us Button Shipping Policy Button Terms …" at bounding box center [358, 129] width 119 height 199
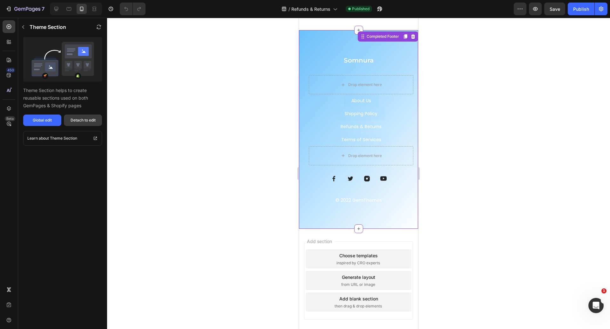
click at [75, 120] on div "Detach to edit" at bounding box center [82, 120] width 25 height 6
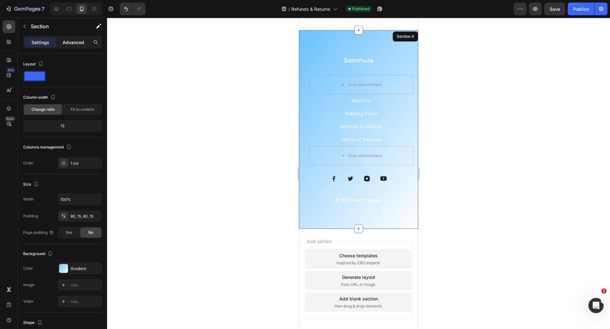
click at [71, 44] on p "Advanced" at bounding box center [74, 42] width 22 height 7
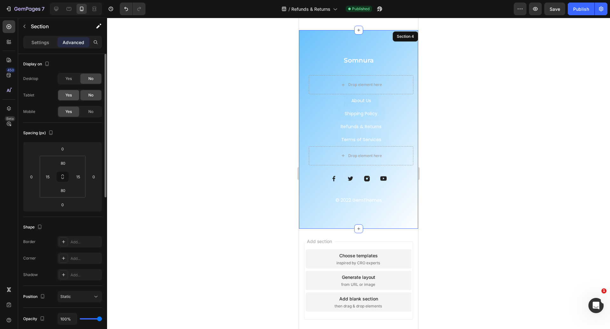
click at [67, 93] on span "Yes" at bounding box center [68, 95] width 6 height 6
click at [67, 78] on span "Yes" at bounding box center [68, 79] width 6 height 6
click at [45, 40] on p "Settings" at bounding box center [40, 42] width 18 height 7
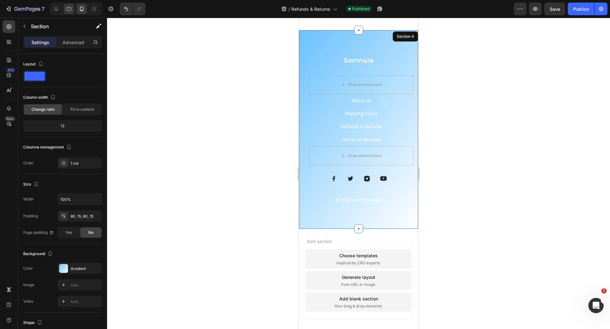
click at [65, 7] on div at bounding box center [69, 9] width 10 height 10
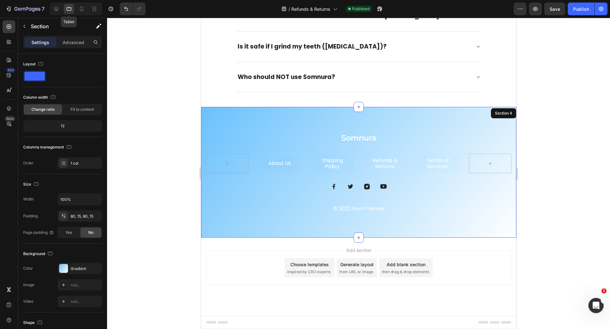
scroll to position [830, 0]
click at [49, 10] on div at bounding box center [74, 9] width 55 height 13
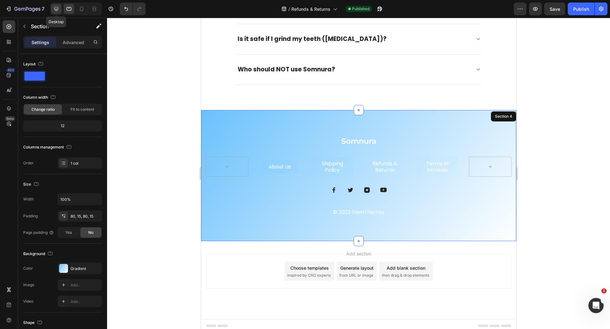
click at [51, 8] on div at bounding box center [56, 9] width 10 height 10
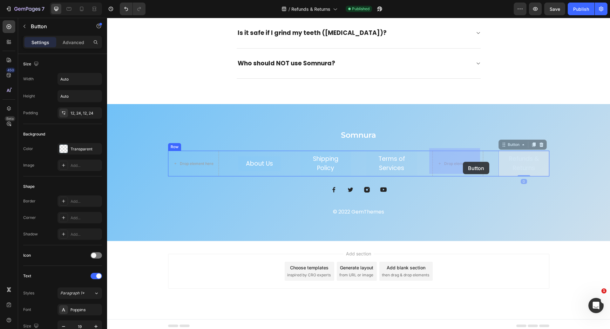
drag, startPoint x: 541, startPoint y: 167, endPoint x: 461, endPoint y: 162, distance: 79.9
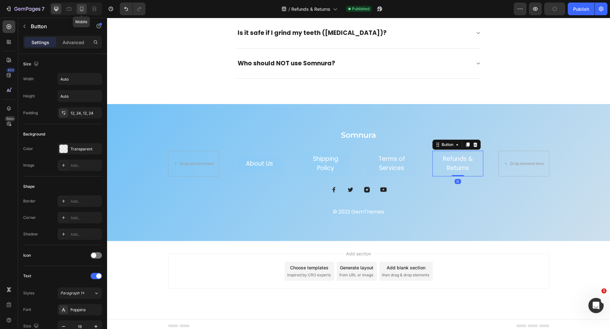
click at [82, 8] on icon at bounding box center [81, 9] width 6 height 6
type input "14"
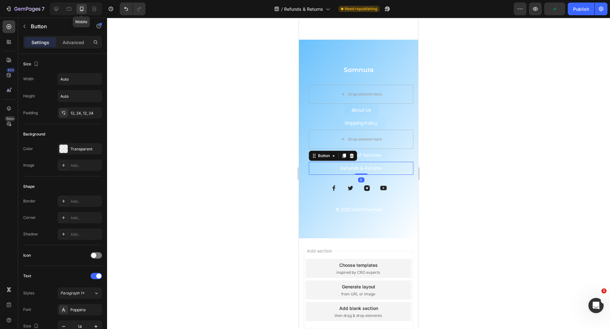
scroll to position [945, 0]
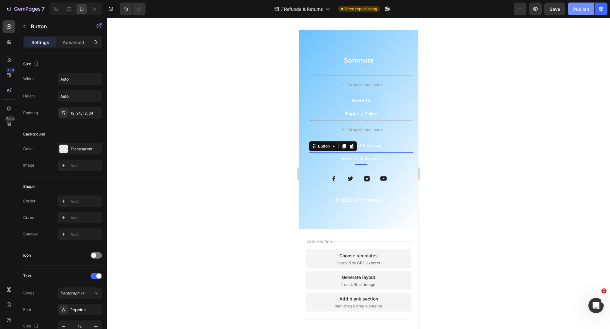
click at [589, 9] on button "Publish" at bounding box center [580, 9] width 27 height 13
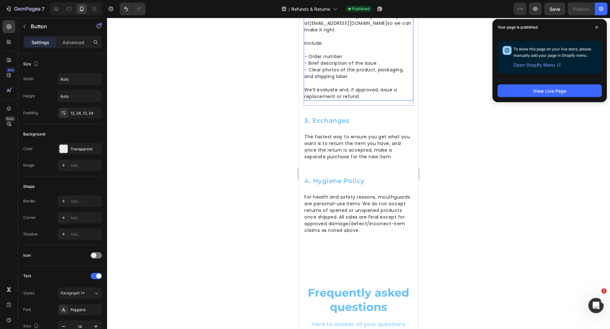
scroll to position [0, 0]
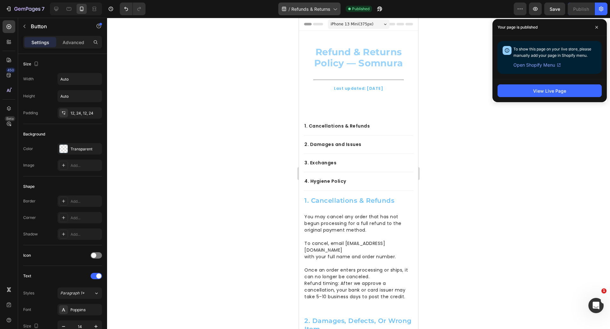
click at [307, 12] on span "Refunds & Returns" at bounding box center [310, 9] width 39 height 7
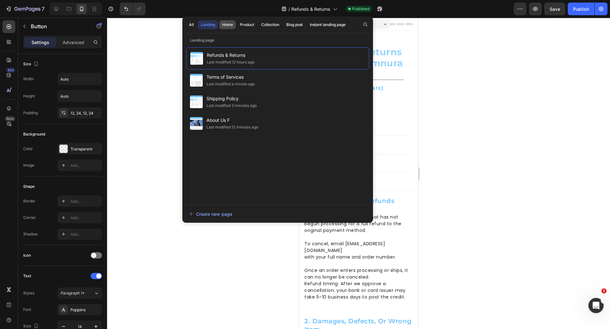
click at [231, 24] on div "Home" at bounding box center [227, 25] width 11 height 6
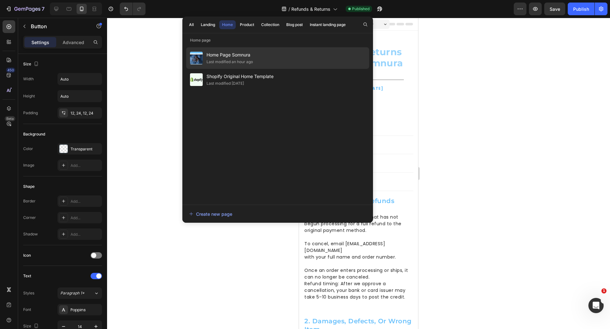
click at [244, 56] on span "Home Page Somnura" at bounding box center [229, 55] width 46 height 8
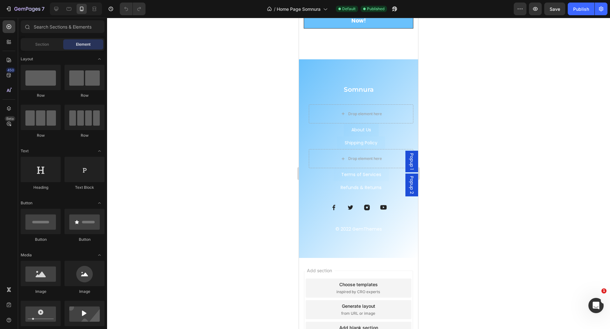
scroll to position [863, 0]
